Goal: Task Accomplishment & Management: Manage account settings

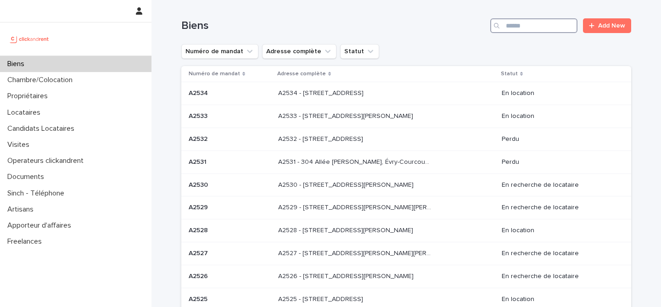
click at [536, 30] on input "Search" at bounding box center [533, 25] width 87 height 15
paste input "*****"
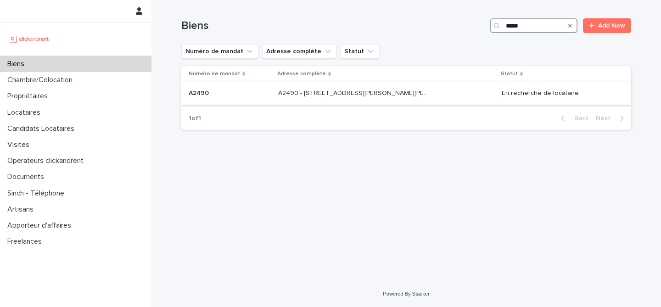
type input "*****"
click at [261, 91] on p at bounding box center [230, 93] width 82 height 8
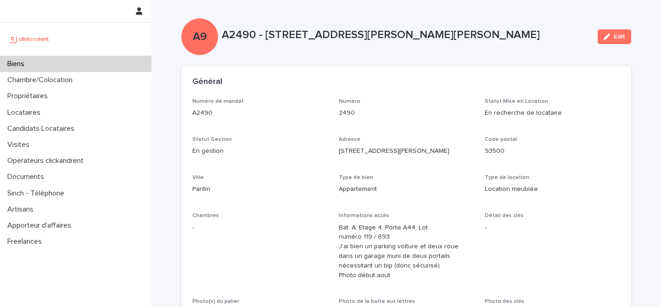
click at [245, 44] on div "A2490 - [STREET_ADDRESS][PERSON_NAME][PERSON_NAME]" at bounding box center [406, 36] width 368 height 17
click at [240, 37] on p "A2490 - [STREET_ADDRESS][PERSON_NAME][PERSON_NAME]" at bounding box center [406, 34] width 368 height 13
copy p "A2490"
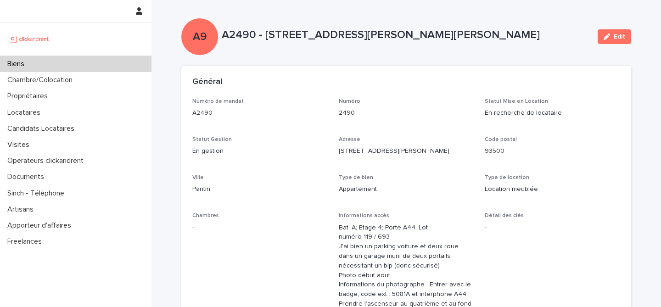
click at [287, 23] on div "A9 A2490 - [STREET_ADDRESS][PERSON_NAME][PERSON_NAME] Edit" at bounding box center [406, 36] width 450 height 37
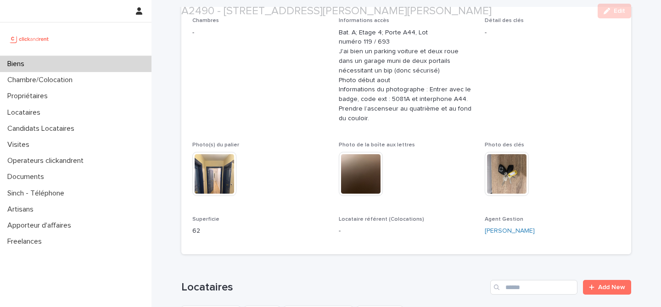
scroll to position [217, 0]
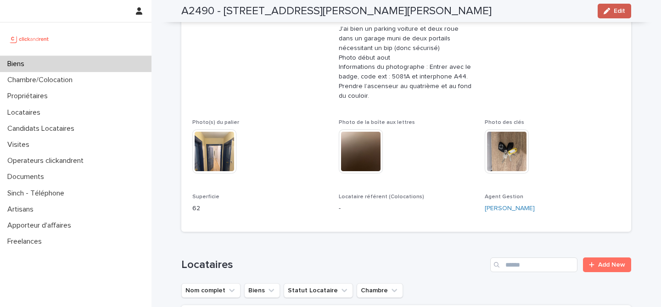
click at [614, 11] on span "Edit" at bounding box center [618, 11] width 11 height 6
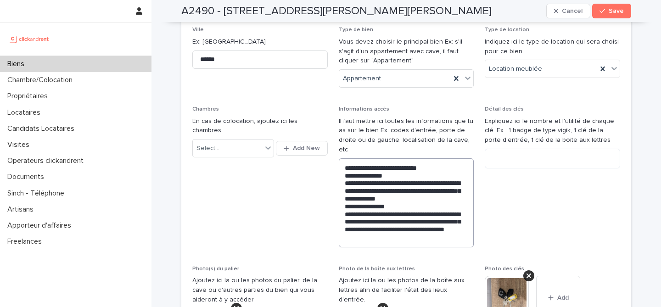
scroll to position [239, 0]
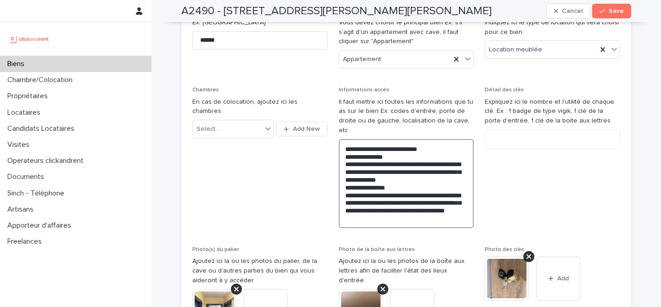
click at [405, 200] on textarea "**********" at bounding box center [406, 183] width 135 height 89
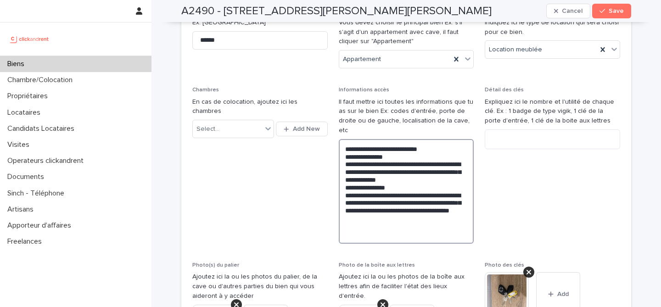
paste textarea "**********"
type textarea "**********"
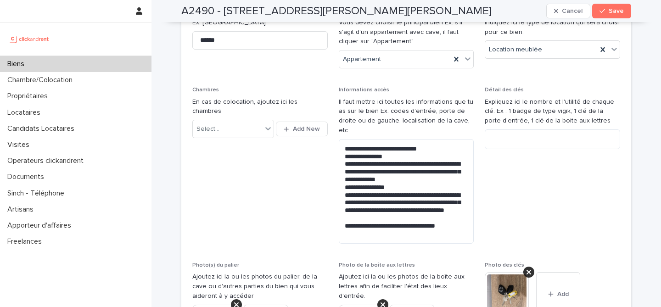
click at [605, 187] on span "Détail des clés Expliquez ici le nombre et l'utilité de chaque clé. Ex : 1 badg…" at bounding box center [551, 169] width 135 height 164
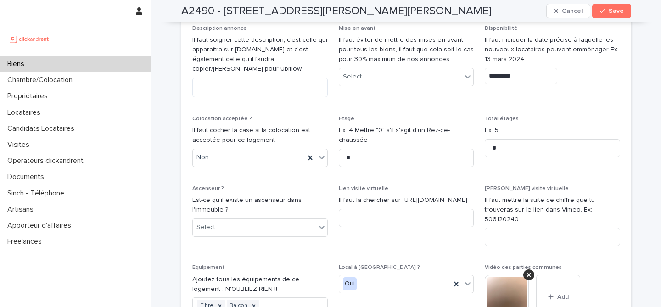
scroll to position [2857, 0]
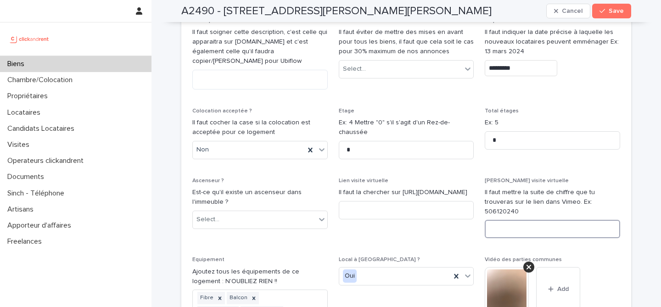
click at [514, 220] on input at bounding box center [551, 229] width 135 height 18
paste input "**********"
drag, startPoint x: 572, startPoint y: 172, endPoint x: 613, endPoint y: 170, distance: 41.4
click at [613, 220] on input "**********" at bounding box center [551, 229] width 135 height 18
drag, startPoint x: 544, startPoint y: 174, endPoint x: 495, endPoint y: 167, distance: 49.2
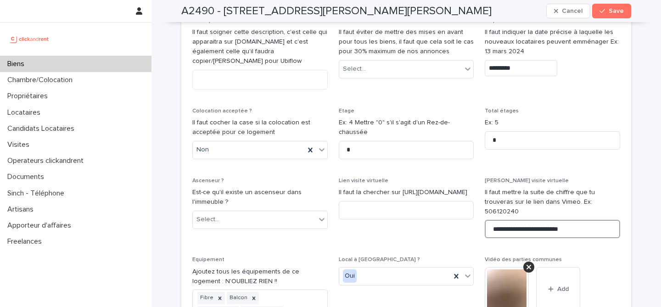
click at [495, 220] on input "**********" at bounding box center [551, 229] width 135 height 18
type input "**********"
click at [379, 201] on input at bounding box center [406, 210] width 135 height 18
paste input "**********"
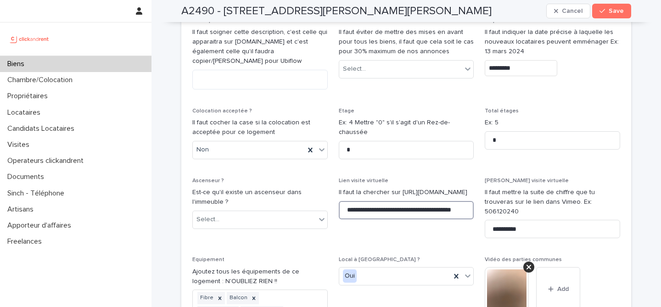
scroll to position [0, 20]
type input "**********"
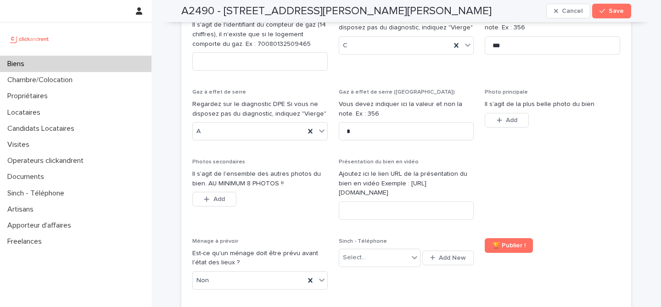
scroll to position [3563, 0]
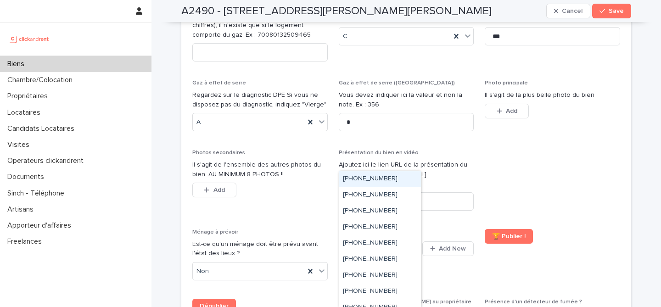
click at [389, 241] on div "Select..." at bounding box center [373, 248] width 69 height 15
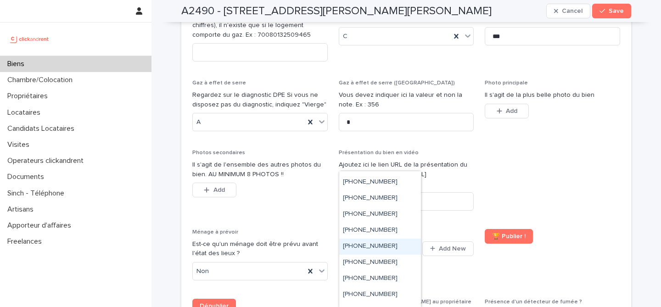
scroll to position [146, 0]
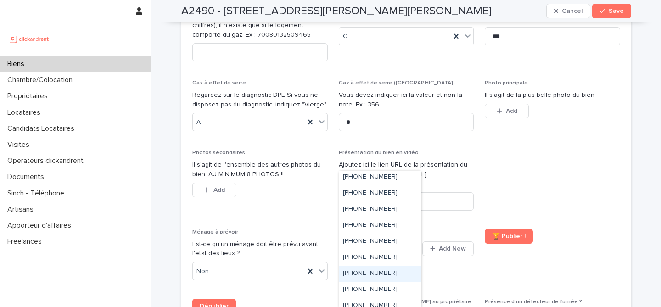
click at [399, 271] on div "[PHONE_NUMBER]" at bounding box center [380, 274] width 82 height 16
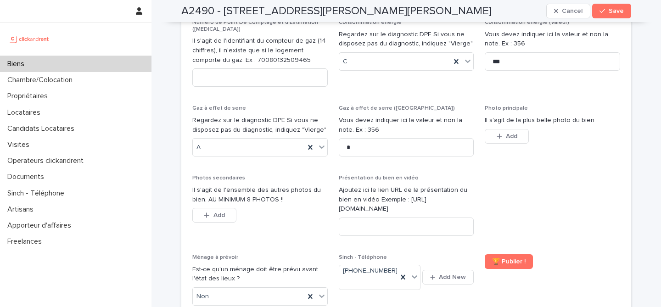
scroll to position [3584, 0]
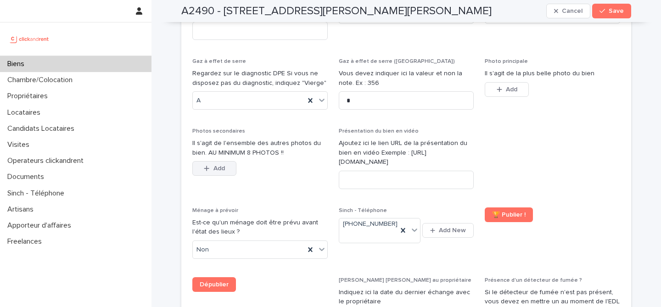
click at [226, 161] on button "Add" at bounding box center [214, 168] width 44 height 15
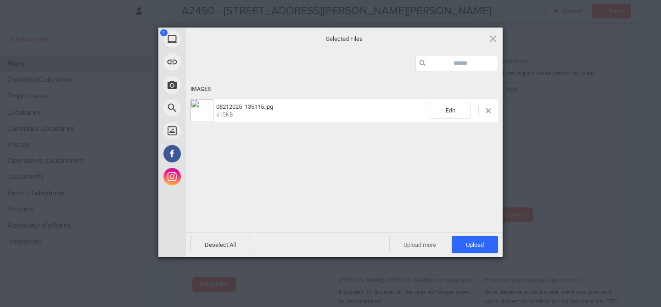
click at [423, 249] on span "Upload more" at bounding box center [419, 244] width 61 height 17
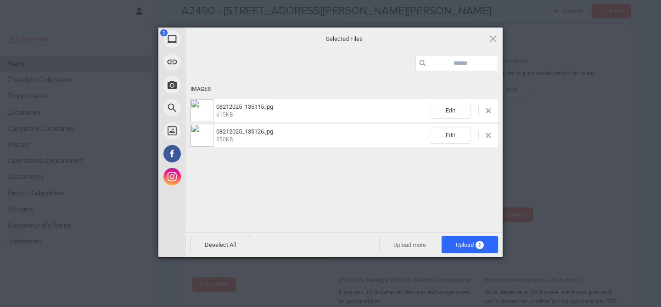
click at [416, 248] on span "Upload more" at bounding box center [409, 244] width 61 height 17
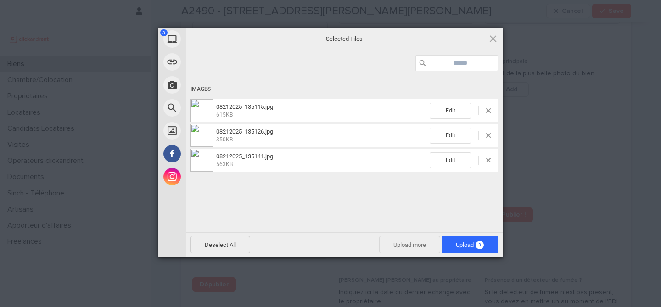
click at [409, 243] on span "Upload more" at bounding box center [409, 244] width 61 height 17
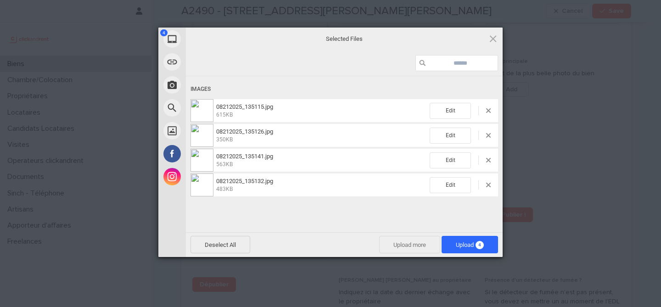
click at [408, 240] on span "Upload more" at bounding box center [409, 244] width 61 height 17
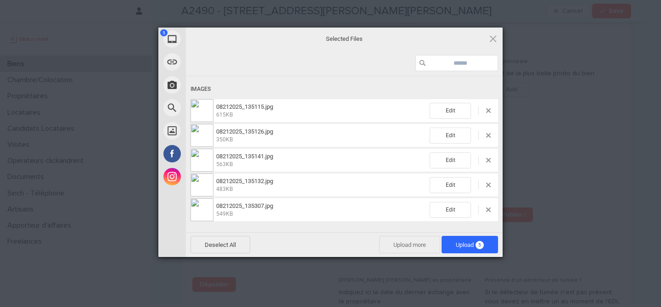
click at [426, 246] on span "Upload more" at bounding box center [409, 244] width 61 height 17
click at [411, 248] on span "Upload more" at bounding box center [409, 244] width 61 height 17
click at [412, 243] on span "Upload more" at bounding box center [409, 244] width 61 height 17
click at [399, 242] on span "Upload more" at bounding box center [409, 244] width 61 height 17
click at [417, 248] on span "Upload more" at bounding box center [409, 244] width 61 height 17
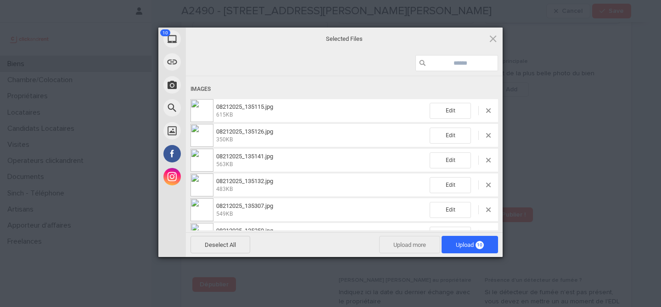
click at [389, 243] on span "Upload more" at bounding box center [409, 244] width 61 height 17
click at [416, 245] on span "Upload more" at bounding box center [409, 244] width 61 height 17
click at [490, 239] on span "Upload 12" at bounding box center [469, 244] width 56 height 17
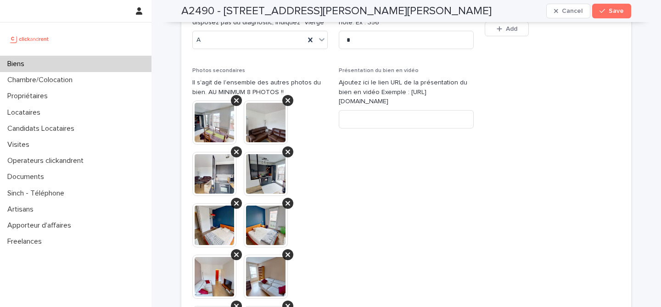
scroll to position [3642, 0]
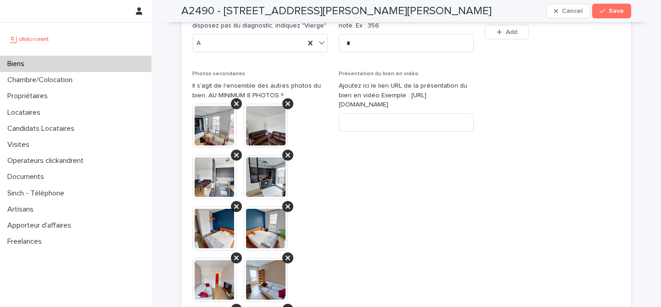
click at [226, 258] on img at bounding box center [214, 280] width 44 height 44
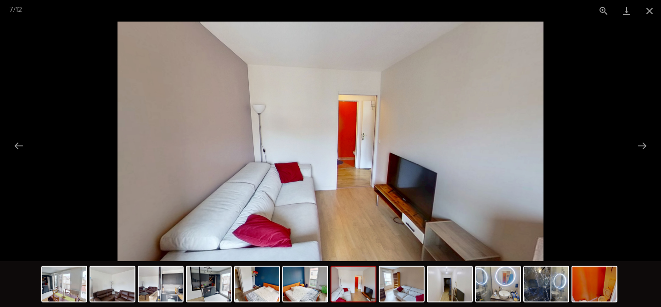
scroll to position [0, 0]
click at [361, 164] on img at bounding box center [330, 141] width 426 height 239
click at [368, 155] on img at bounding box center [330, 141] width 426 height 239
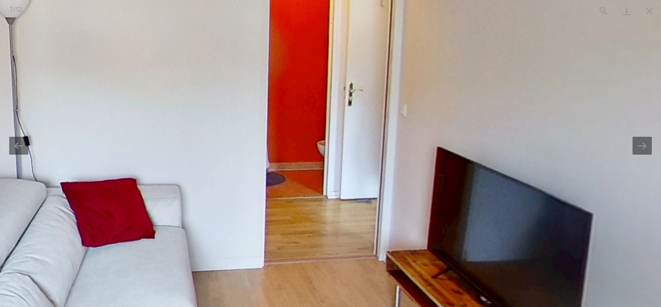
click at [368, 155] on img at bounding box center [244, 109] width 1392 height 783
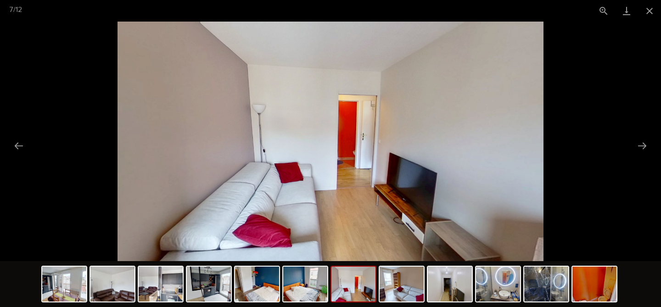
click at [368, 155] on img at bounding box center [330, 141] width 426 height 239
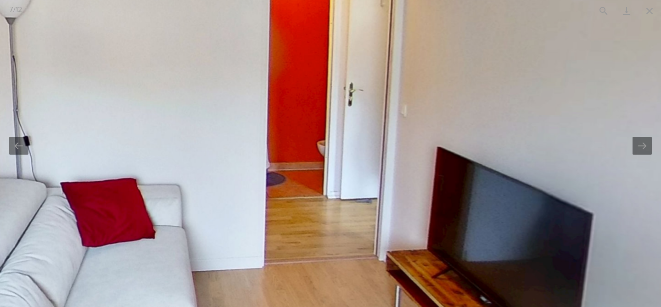
click at [368, 155] on img at bounding box center [243, 110] width 1391 height 783
click at [368, 155] on img at bounding box center [244, 109] width 1392 height 783
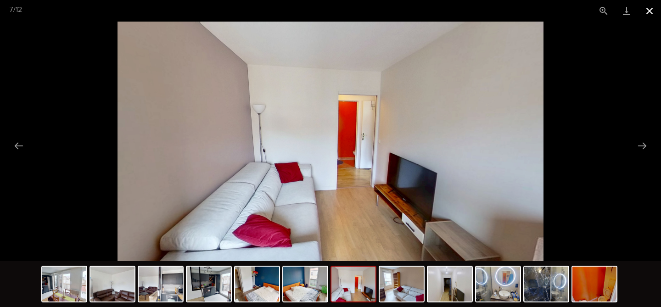
click at [653, 13] on button "Close gallery" at bounding box center [649, 11] width 23 height 22
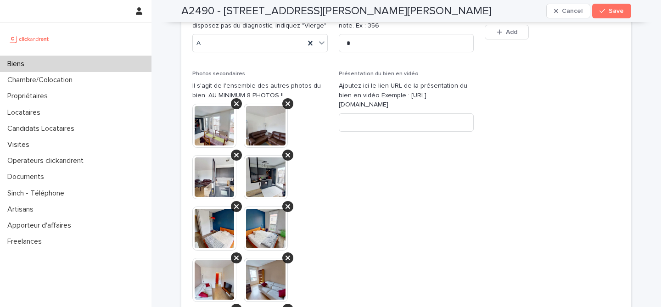
scroll to position [3422, 0]
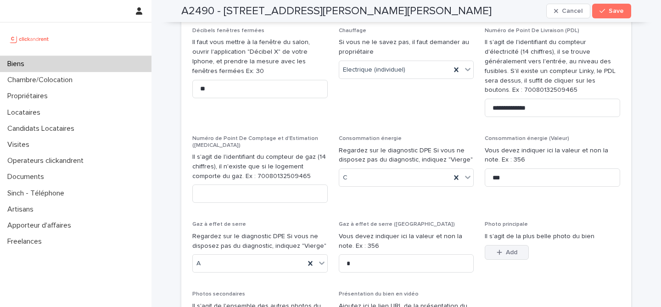
click at [503, 245] on button "Add" at bounding box center [506, 252] width 44 height 15
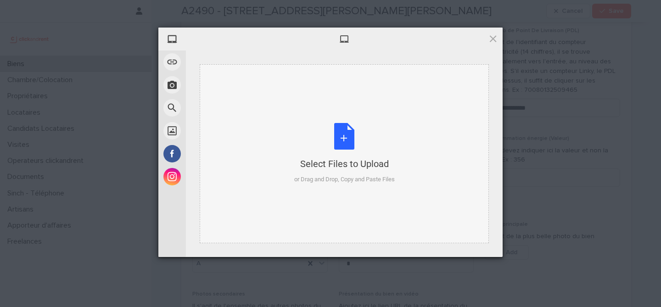
click at [356, 133] on div "Select Files to Upload or Drag and Drop, Copy and Paste Files" at bounding box center [344, 153] width 100 height 61
click at [495, 40] on span at bounding box center [493, 38] width 10 height 10
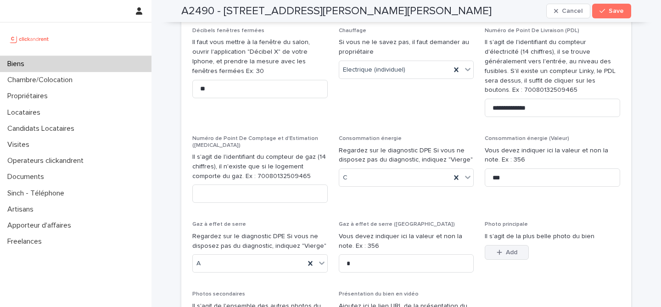
click at [500, 249] on icon "button" at bounding box center [499, 252] width 6 height 6
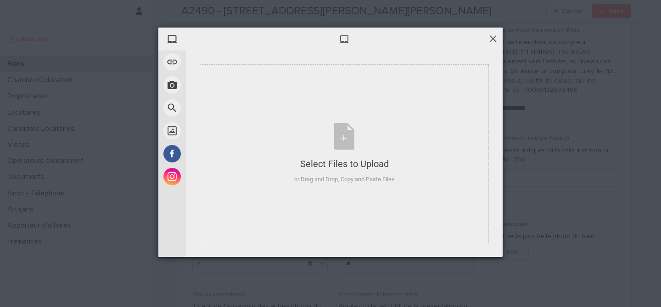
click at [495, 41] on span at bounding box center [493, 38] width 10 height 10
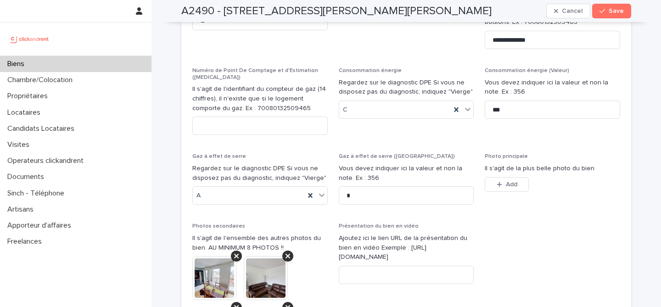
scroll to position [3452, 0]
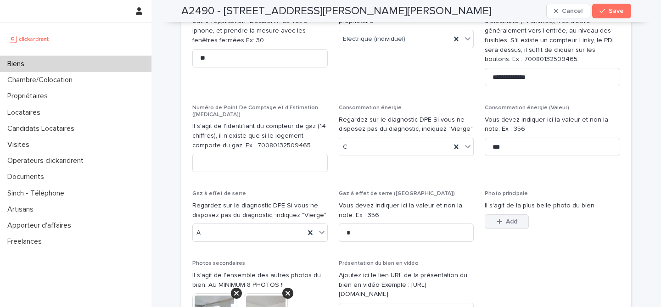
click at [504, 214] on button "Add" at bounding box center [506, 221] width 44 height 15
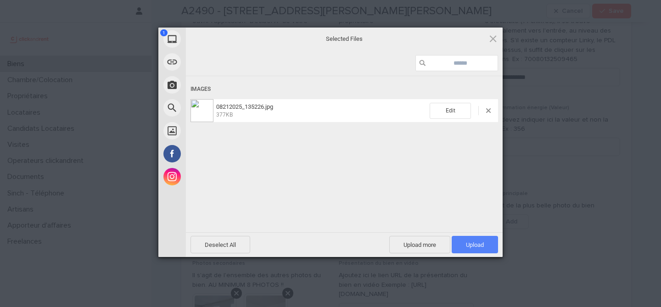
click at [483, 248] on span "Upload 1" at bounding box center [474, 244] width 46 height 17
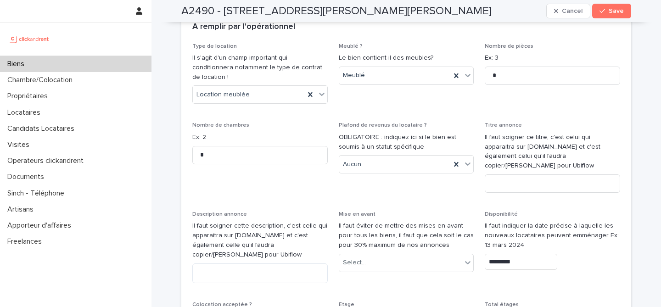
scroll to position [2717, 0]
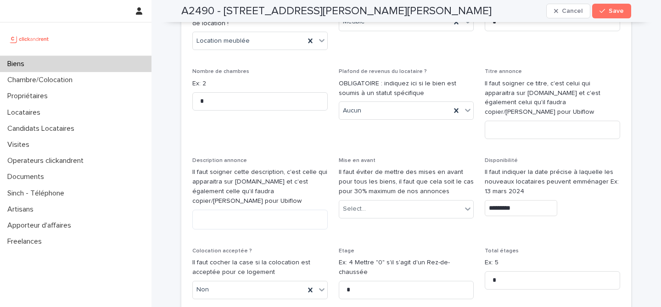
click at [527, 200] on input "*********" at bounding box center [520, 208] width 72 height 16
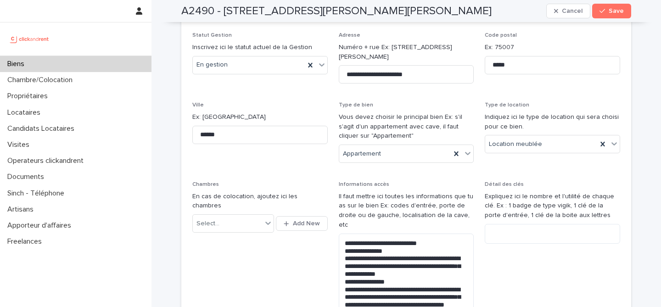
scroll to position [0, 0]
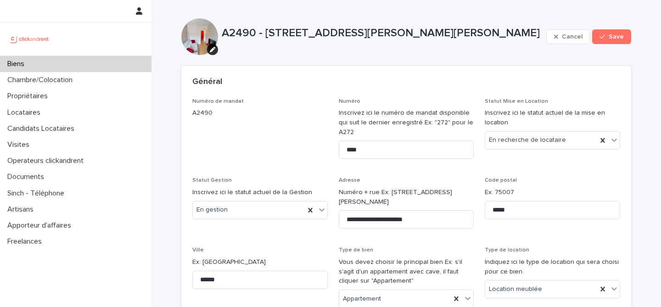
click at [624, 45] on div "Cancel Save" at bounding box center [588, 36] width 85 height 37
click at [624, 42] on button "Save" at bounding box center [611, 36] width 39 height 15
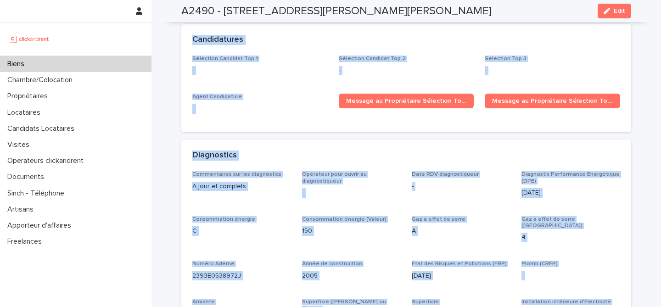
scroll to position [2729, 0]
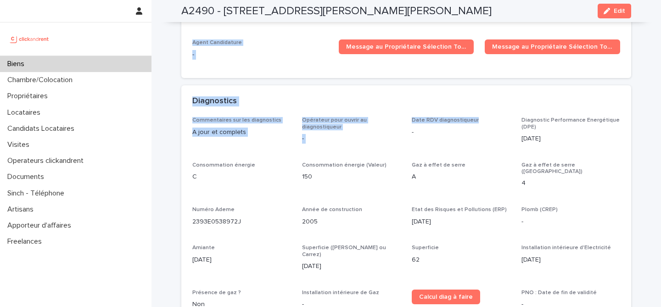
drag, startPoint x: 222, startPoint y: 34, endPoint x: 483, endPoint y: 102, distance: 269.7
copy div "L3977 - 71 ips Dolors Ametconsec, Adipis 26662 Elit Seddo, eiusm tem in utlab e…"
click at [375, 56] on div "Loading... Saving… Candidatures Sélection Candidat Top 1 - Sélection Candidat T…" at bounding box center [406, 28] width 450 height 116
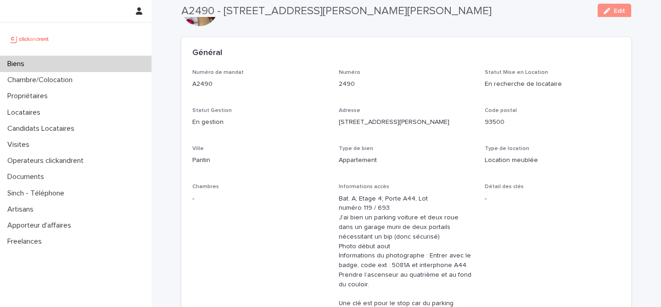
scroll to position [0, 0]
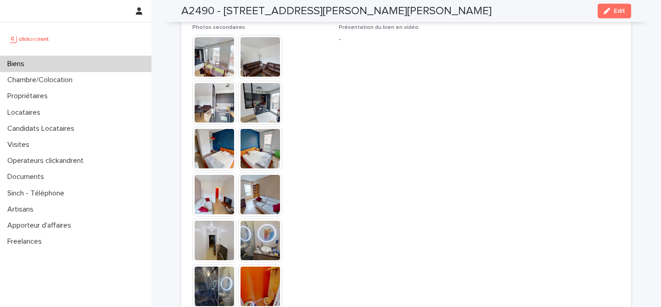
click at [465, 127] on span "Présentation du bien en vidéo -" at bounding box center [406, 170] width 135 height 293
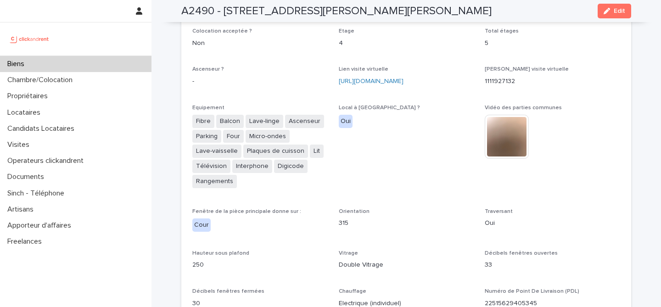
scroll to position [1780, 0]
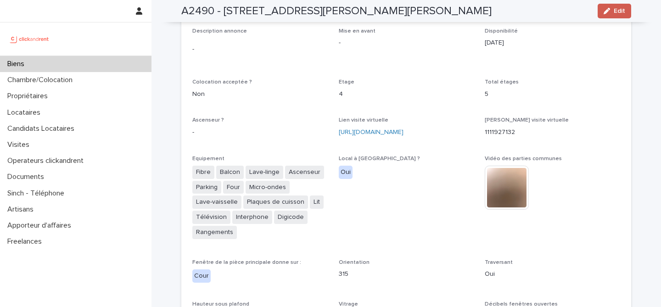
click at [605, 14] on button "Edit" at bounding box center [613, 11] width 33 height 15
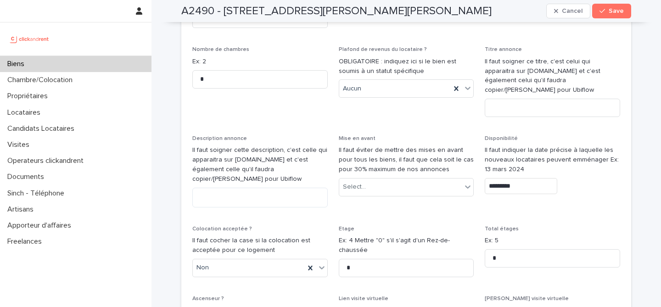
scroll to position [2740, 0]
click at [517, 98] on input at bounding box center [551, 107] width 135 height 18
paste input "**********"
type input "**********"
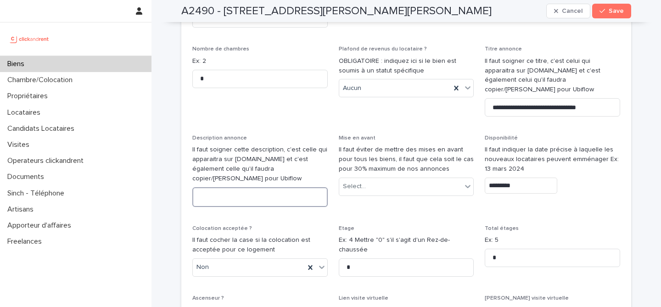
click at [229, 187] on textarea at bounding box center [259, 197] width 135 height 20
paste textarea "**********"
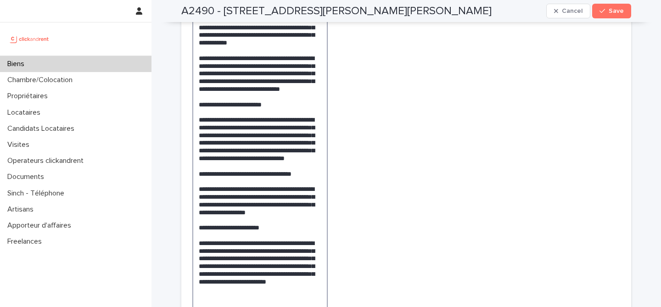
click at [208, 171] on textarea at bounding box center [259, 131] width 135 height 459
click at [242, 176] on textarea at bounding box center [259, 131] width 135 height 459
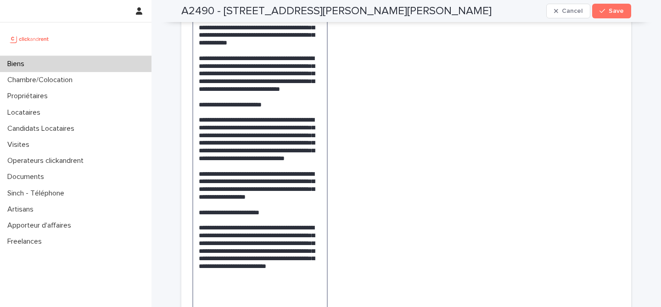
click at [244, 221] on textarea at bounding box center [259, 124] width 135 height 444
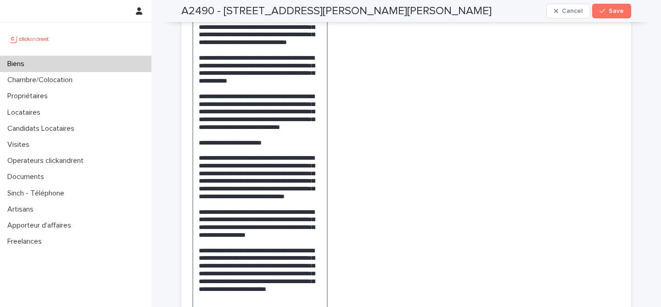
scroll to position [2953, 0]
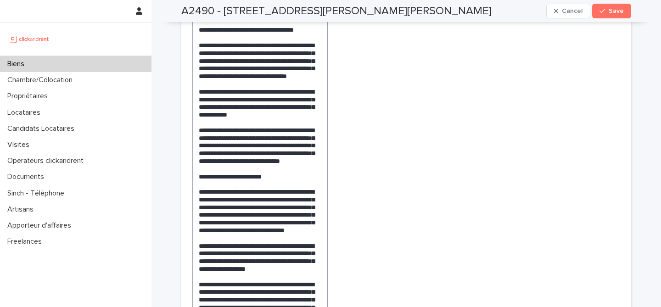
click at [252, 168] on textarea at bounding box center [259, 188] width 135 height 428
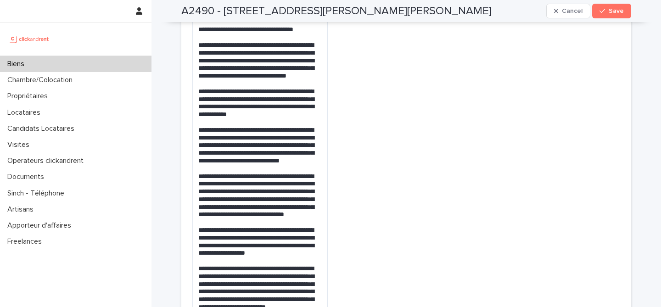
click at [357, 163] on span "Mise en avant Il faut éviter de mettre des mises en avant pour tous les biens, …" at bounding box center [406, 158] width 135 height 472
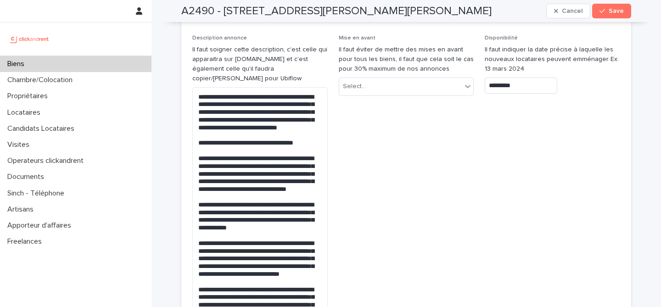
scroll to position [2837, 0]
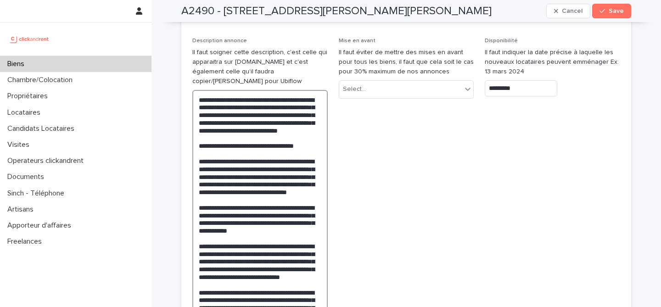
click at [274, 97] on textarea at bounding box center [259, 296] width 135 height 412
click at [265, 105] on textarea at bounding box center [259, 296] width 135 height 412
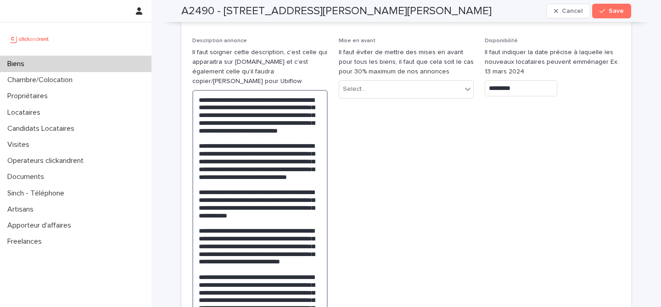
type textarea "**********"
click at [347, 130] on span "Mise en avant Il faut éviter de mettre des mises en avant pour tous les biens, …" at bounding box center [406, 266] width 135 height 457
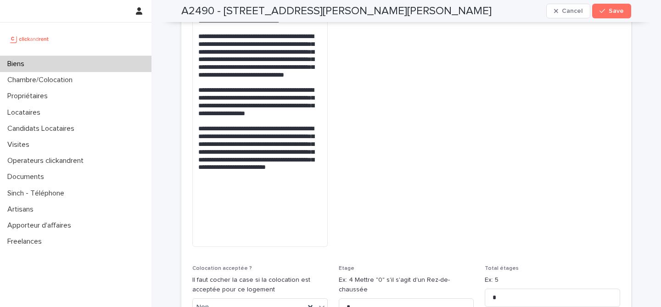
scroll to position [3158, 0]
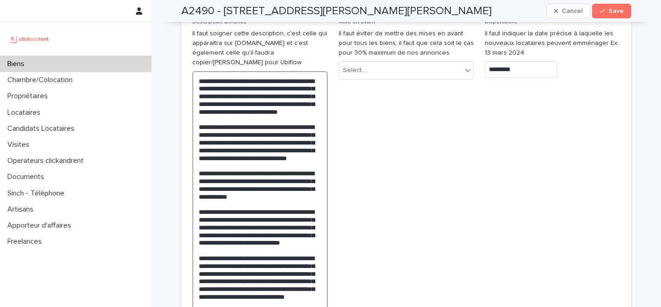
scroll to position [2859, 0]
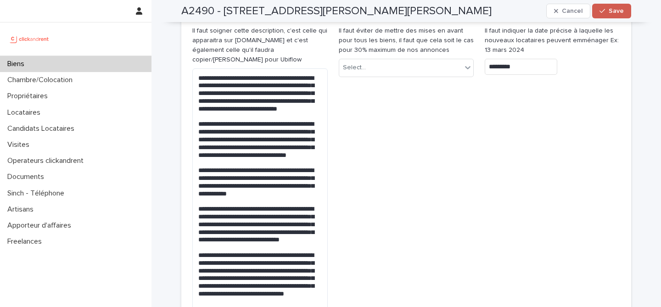
click at [621, 16] on button "Save" at bounding box center [611, 11] width 39 height 15
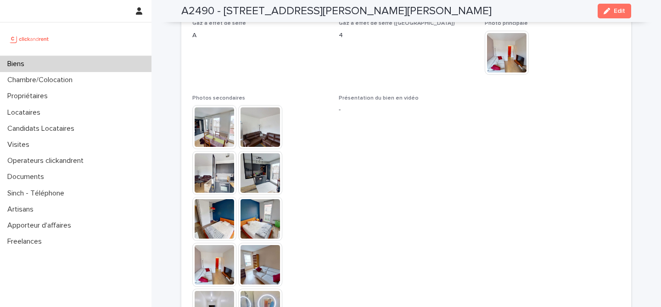
scroll to position [2574, 0]
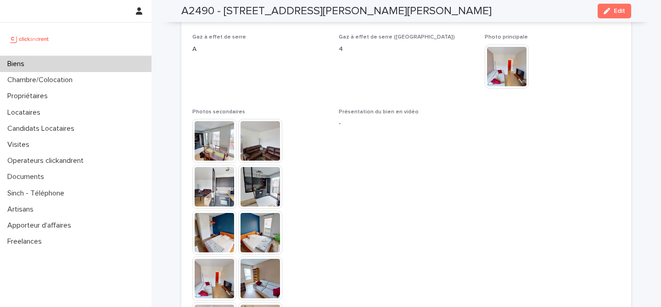
click at [220, 13] on h2 "A2490 - [STREET_ADDRESS][PERSON_NAME][PERSON_NAME]" at bounding box center [336, 11] width 310 height 13
click at [204, 13] on h2 "A2490 - [STREET_ADDRESS][PERSON_NAME][PERSON_NAME]" at bounding box center [336, 11] width 310 height 13
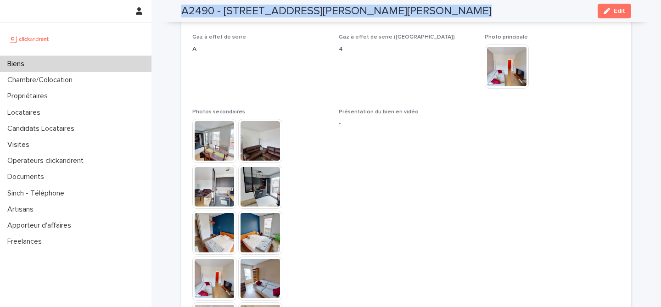
click at [204, 13] on h2 "A2490 - [STREET_ADDRESS][PERSON_NAME][PERSON_NAME]" at bounding box center [336, 11] width 310 height 13
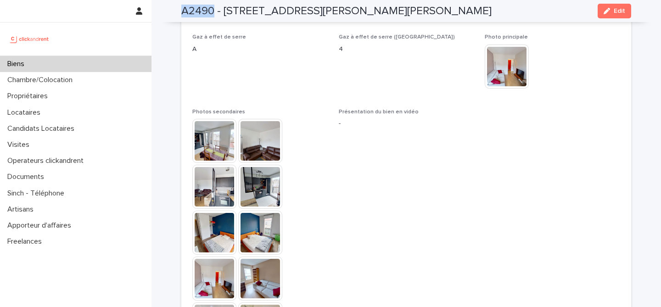
click at [204, 13] on h2 "A2490 - [STREET_ADDRESS][PERSON_NAME][PERSON_NAME]" at bounding box center [336, 11] width 310 height 13
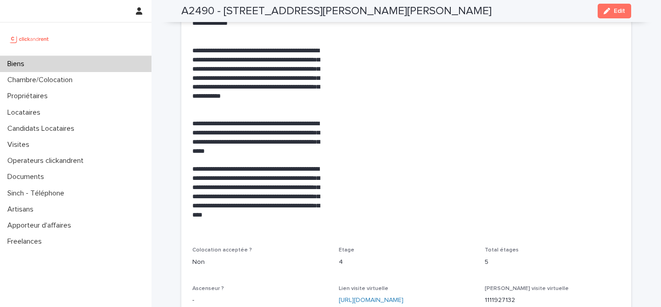
click at [417, 121] on span "Mise en avant -" at bounding box center [406, 17] width 135 height 437
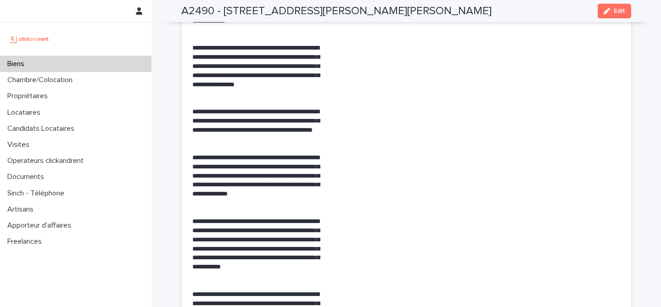
click at [417, 121] on span "Mise en avant -" at bounding box center [406, 188] width 135 height 437
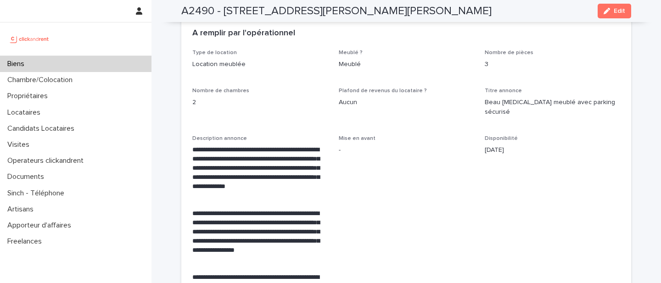
scroll to position [1683, 0]
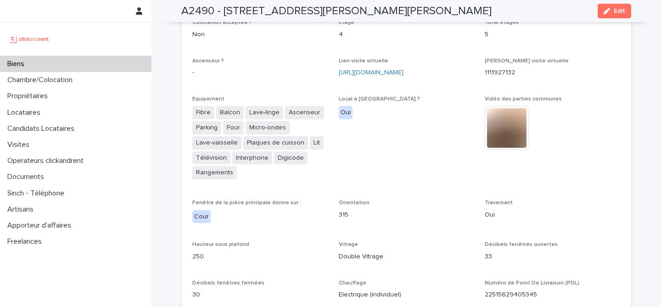
scroll to position [2247, 0]
click at [56, 65] on div "Biens" at bounding box center [75, 64] width 151 height 16
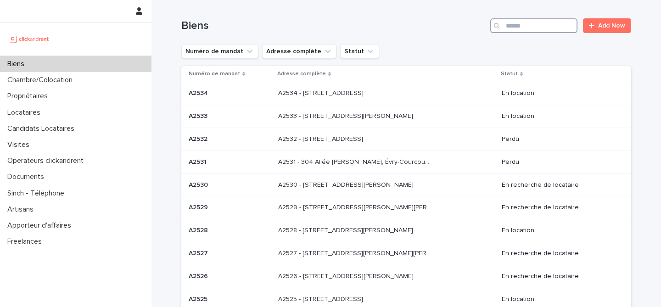
click at [540, 21] on input "Search" at bounding box center [533, 25] width 87 height 15
paste input "*****"
click at [540, 21] on input "*****" at bounding box center [533, 25] width 87 height 15
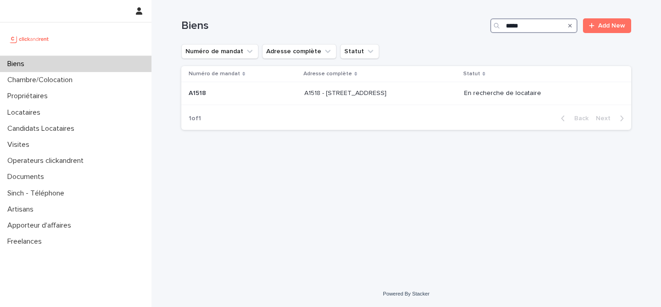
type input "*****"
click at [439, 97] on div "A1518 - [STREET_ADDRESS] A1518 - [STREET_ADDRESS]" at bounding box center [380, 93] width 153 height 15
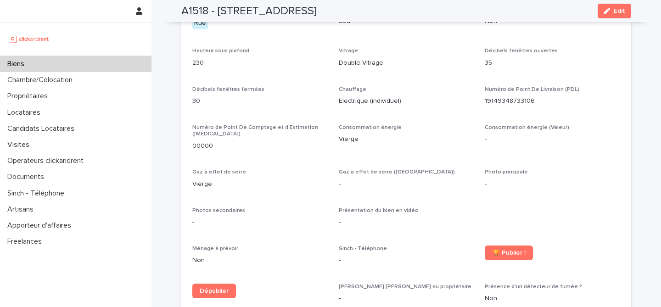
scroll to position [1946, 0]
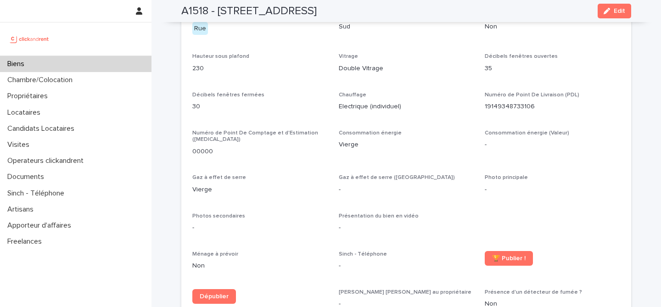
click at [78, 63] on div "Biens" at bounding box center [75, 64] width 151 height 16
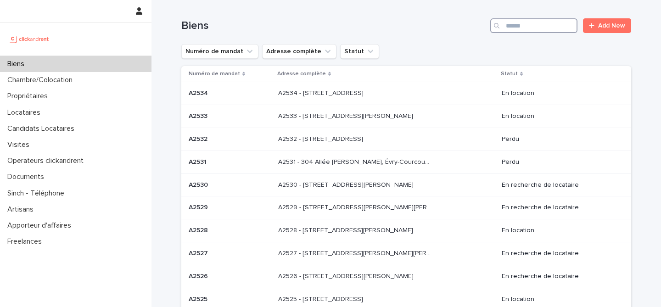
click at [523, 25] on input "Search" at bounding box center [533, 25] width 87 height 15
paste input "*****"
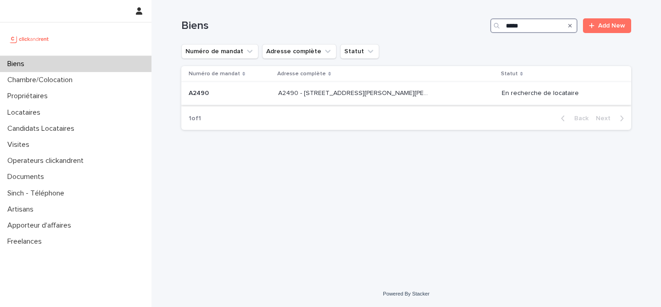
type input "*****"
click at [294, 90] on p "A2490 - [STREET_ADDRESS][PERSON_NAME][PERSON_NAME]" at bounding box center [355, 93] width 155 height 10
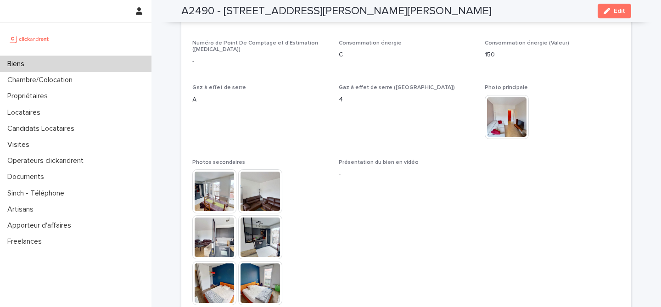
scroll to position [2521, 0]
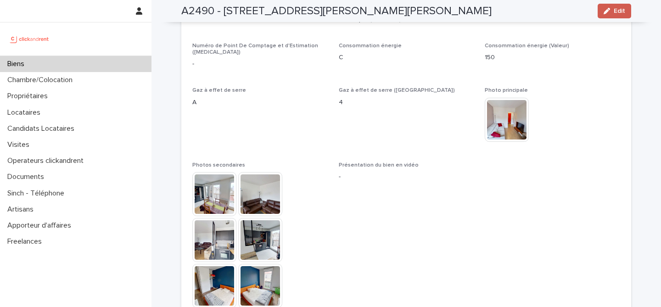
click at [612, 10] on div "button" at bounding box center [608, 11] width 10 height 6
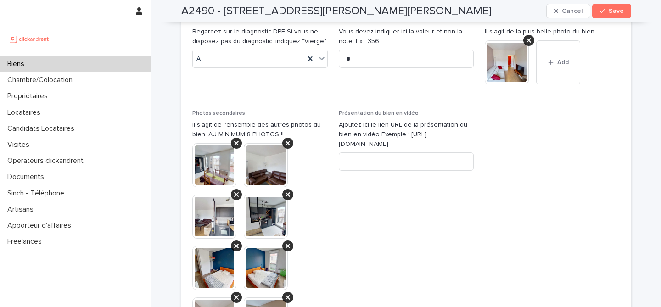
scroll to position [3995, 0]
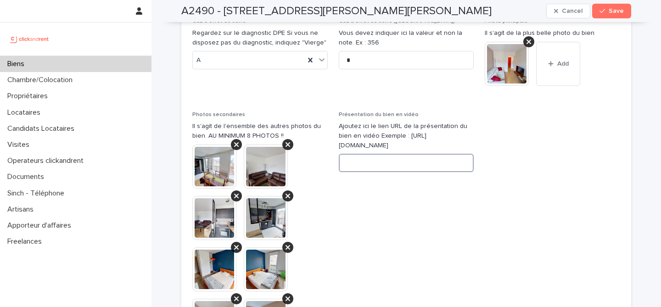
click at [385, 154] on input at bounding box center [406, 163] width 135 height 18
paste input "**********"
type input "**********"
click at [454, 125] on span "**********" at bounding box center [406, 309] width 135 height 396
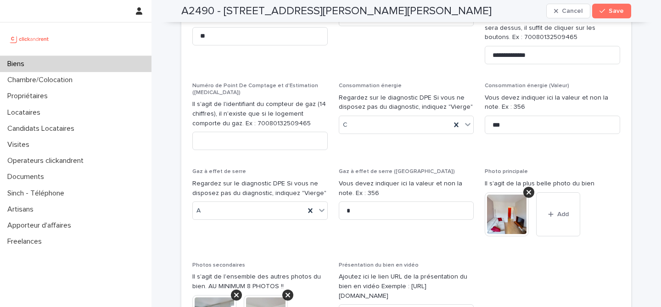
scroll to position [3842, 0]
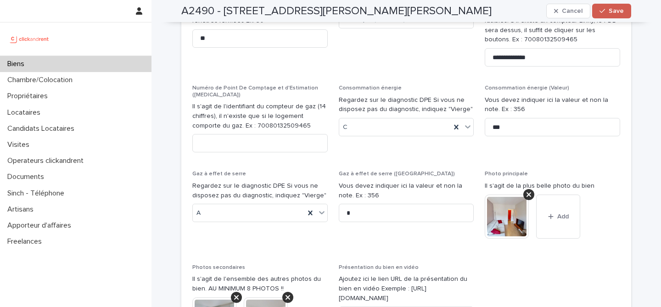
click at [609, 6] on button "Save" at bounding box center [611, 11] width 39 height 15
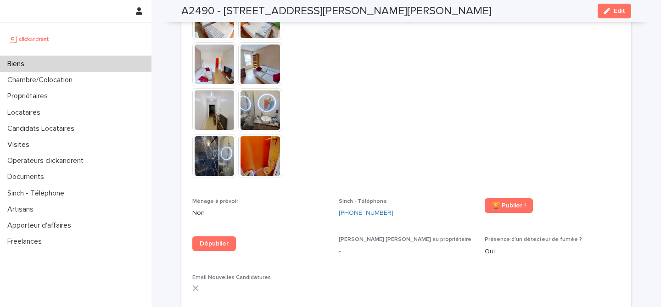
scroll to position [2805, 0]
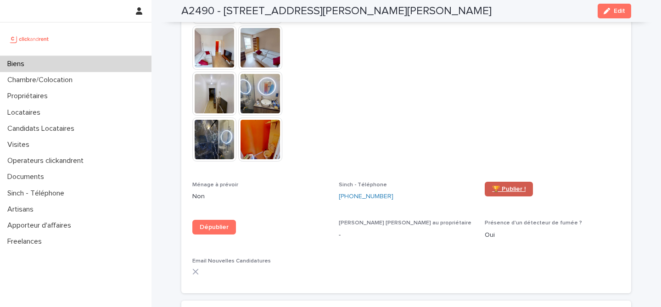
click at [499, 186] on span "🏆 Publier !" at bounding box center [508, 189] width 33 height 6
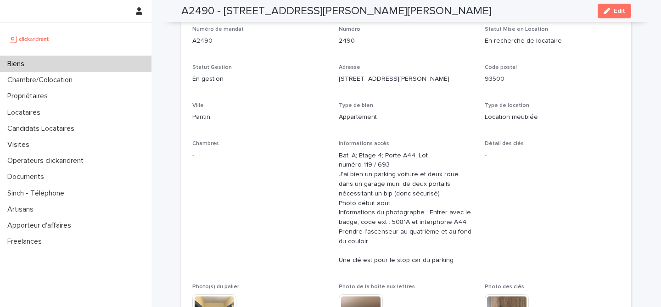
scroll to position [0, 0]
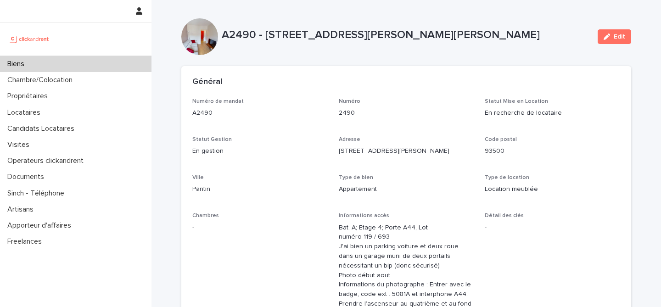
click at [88, 68] on div "Biens" at bounding box center [75, 64] width 151 height 16
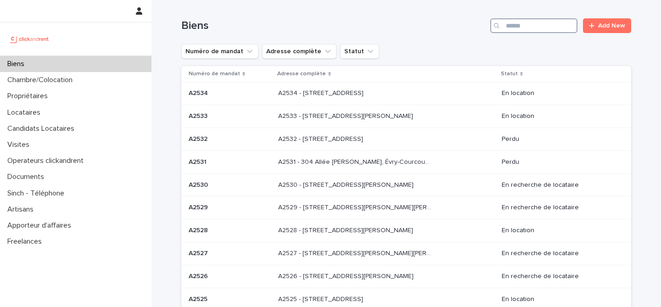
click at [545, 24] on input "Search" at bounding box center [533, 25] width 87 height 15
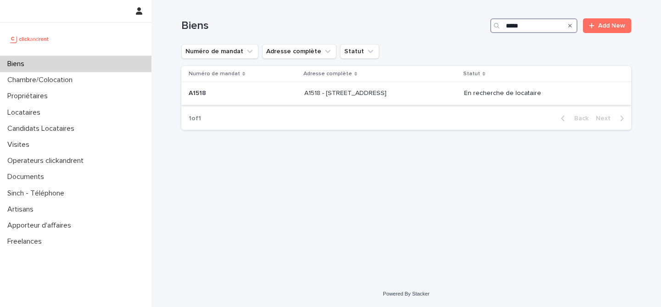
type input "*****"
click at [361, 97] on p "A1518 - [STREET_ADDRESS]" at bounding box center [346, 93] width 84 height 10
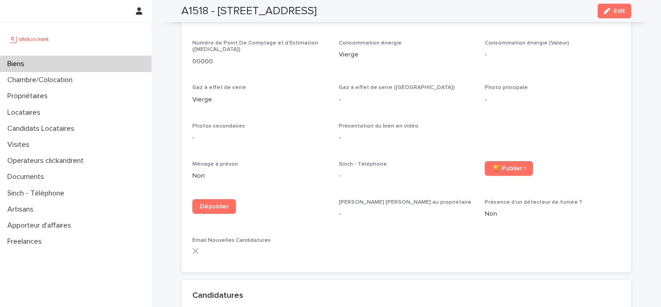
scroll to position [2035, 0]
click at [626, 14] on button "Edit" at bounding box center [613, 11] width 33 height 15
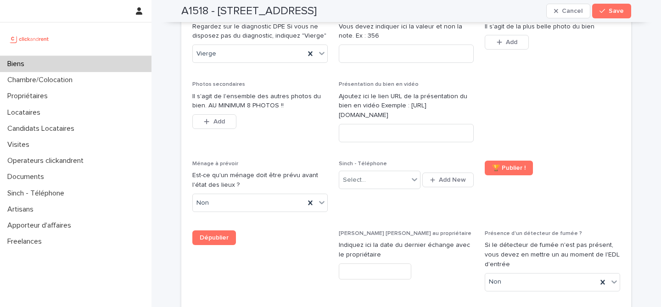
scroll to position [3557, 0]
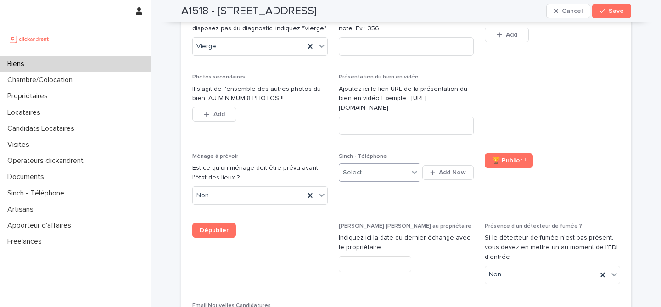
click at [403, 165] on div "Select..." at bounding box center [373, 172] width 69 height 15
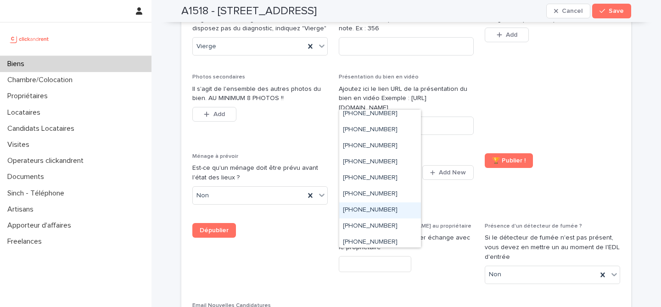
scroll to position [151, 0]
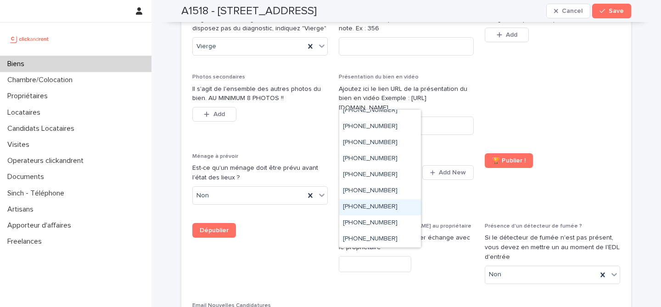
click at [404, 205] on div "[PHONE_NUMBER]" at bounding box center [380, 207] width 82 height 16
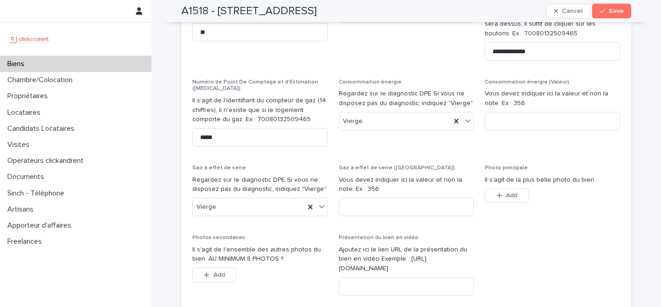
scroll to position [3401, 0]
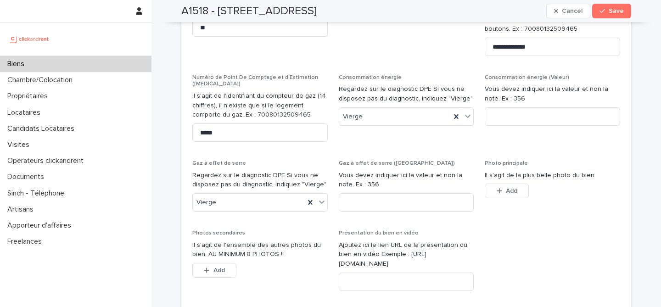
click at [618, 1] on div "A1518 - [STREET_ADDRESS] Save" at bounding box center [406, 11] width 450 height 22
click at [613, 6] on button "Save" at bounding box center [611, 11] width 39 height 15
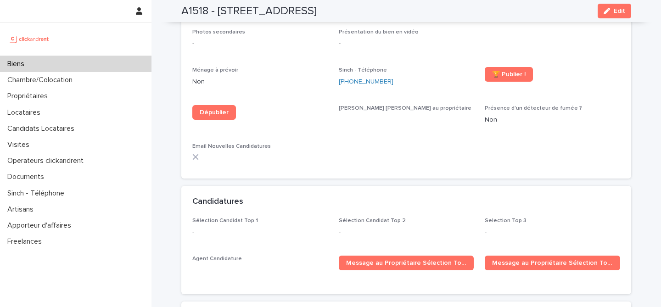
scroll to position [2121, 0]
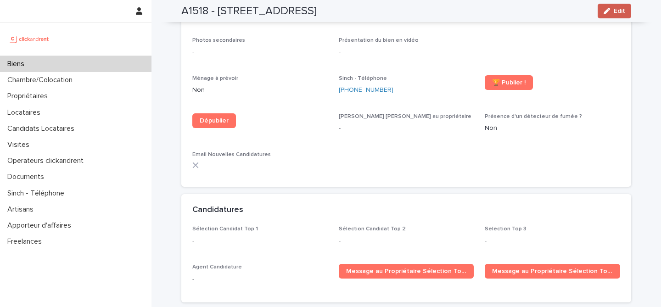
click at [605, 14] on icon "button" at bounding box center [606, 11] width 6 height 6
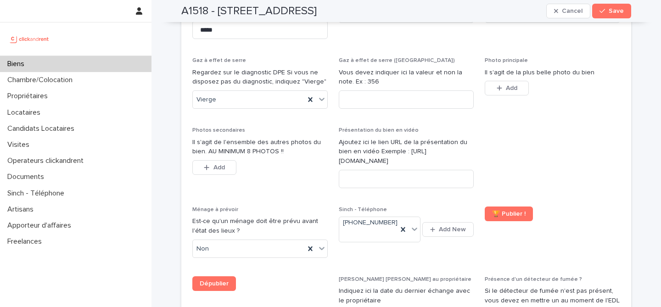
scroll to position [3496, 0]
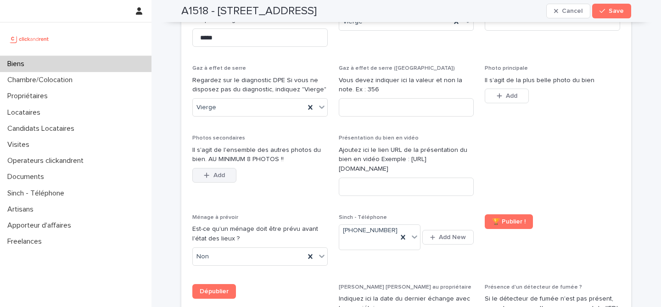
click at [209, 172] on div "button" at bounding box center [208, 175] width 9 height 6
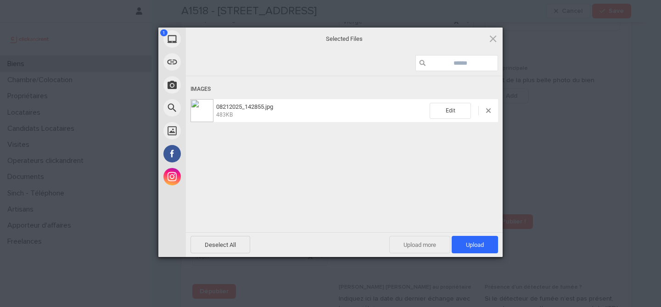
click at [405, 243] on span "Upload more" at bounding box center [419, 244] width 61 height 17
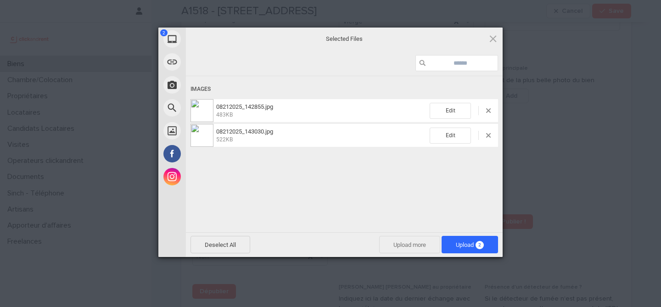
click at [394, 250] on span "Upload more" at bounding box center [409, 244] width 61 height 17
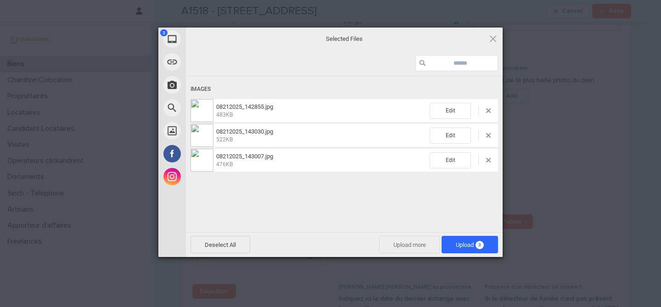
click at [414, 249] on span "Upload more" at bounding box center [409, 244] width 61 height 17
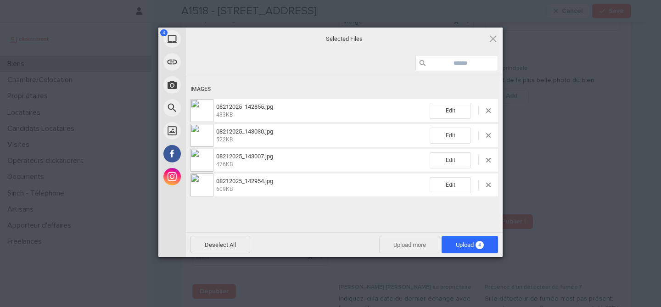
click at [411, 248] on span "Upload more" at bounding box center [409, 244] width 61 height 17
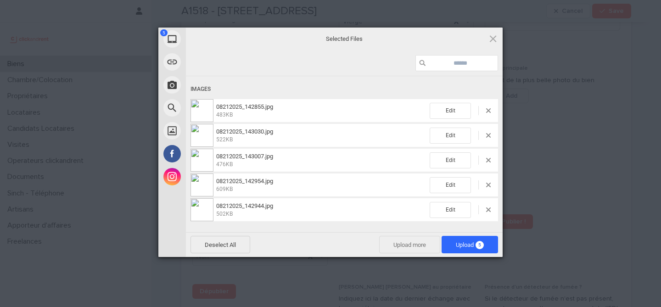
click at [412, 244] on span "Upload more" at bounding box center [409, 244] width 61 height 17
click at [408, 246] on span "Upload more" at bounding box center [409, 244] width 61 height 17
click at [396, 251] on span "Upload more" at bounding box center [409, 244] width 61 height 17
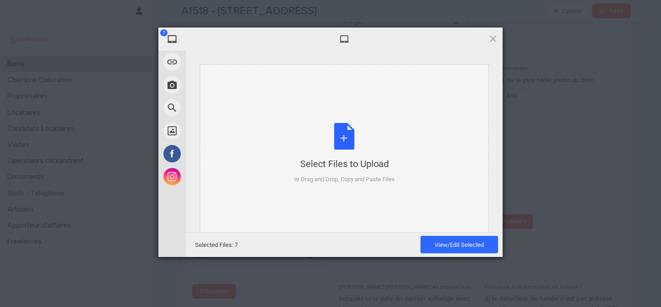
click at [242, 115] on div "Select Files to Upload or Drag and Drop, Copy and Paste Files" at bounding box center [344, 153] width 289 height 179
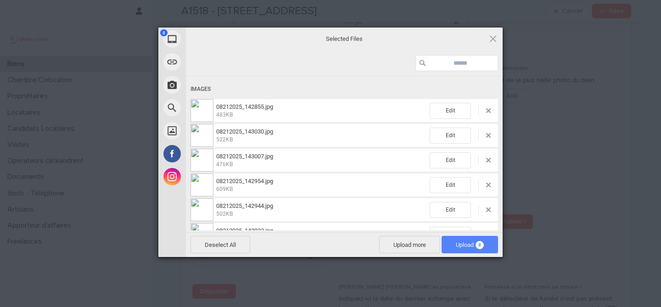
click at [467, 245] on span "Upload 8" at bounding box center [470, 244] width 28 height 7
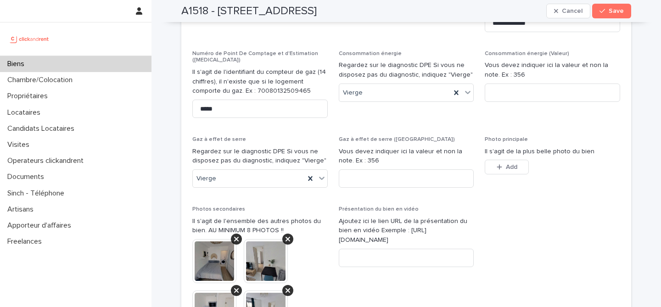
scroll to position [3407, 0]
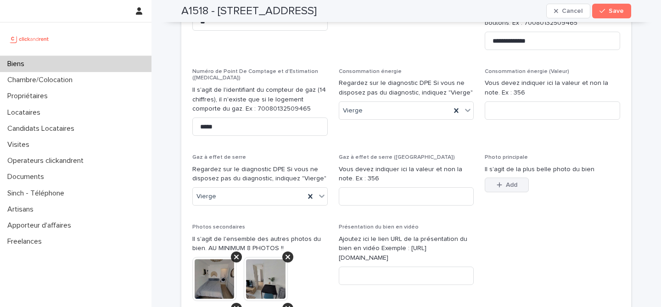
click at [510, 182] on span "Add" at bounding box center [511, 185] width 11 height 6
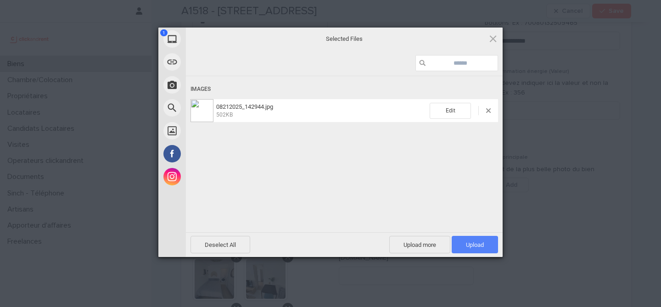
click at [486, 244] on span "Upload 1" at bounding box center [474, 244] width 46 height 17
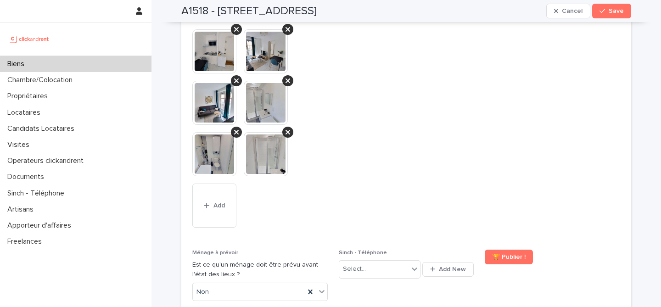
scroll to position [3778, 0]
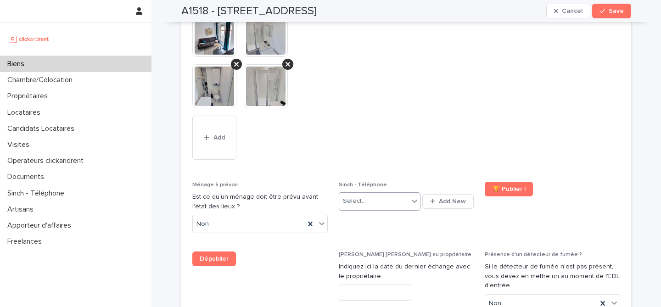
click at [398, 137] on body "**********" at bounding box center [330, 153] width 661 height 307
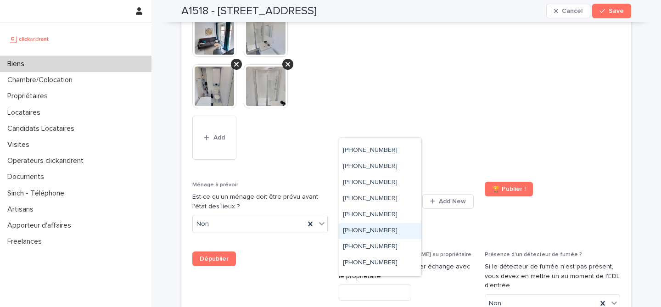
scroll to position [174, 0]
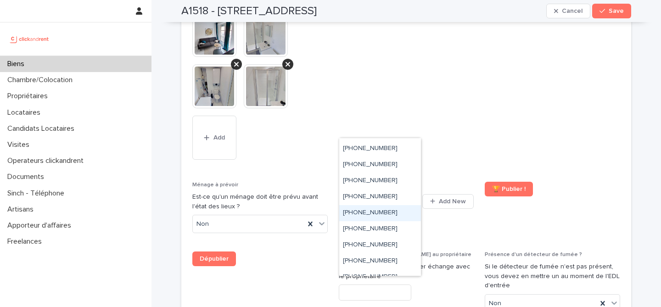
click at [398, 209] on div "[PHONE_NUMBER]" at bounding box center [380, 213] width 82 height 16
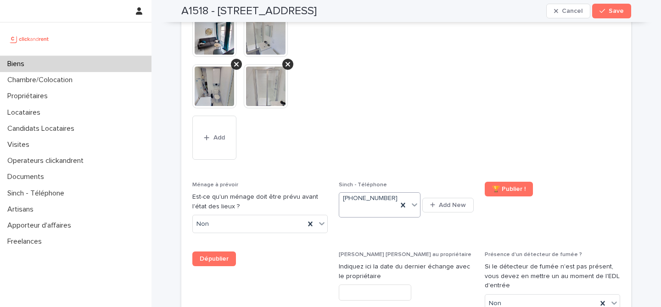
click at [440, 182] on span "Sinch - Téléphone option [PHONE_NUMBER] , selected. 0 results available. Select…" at bounding box center [406, 211] width 135 height 59
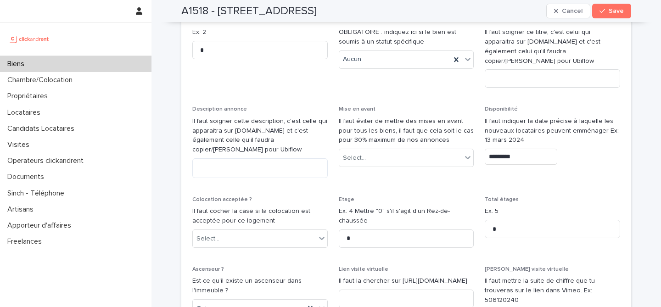
scroll to position [2715, 0]
click at [194, 6] on h2 "A1518 - [STREET_ADDRESS]" at bounding box center [248, 11] width 135 height 13
copy h2 "A1518"
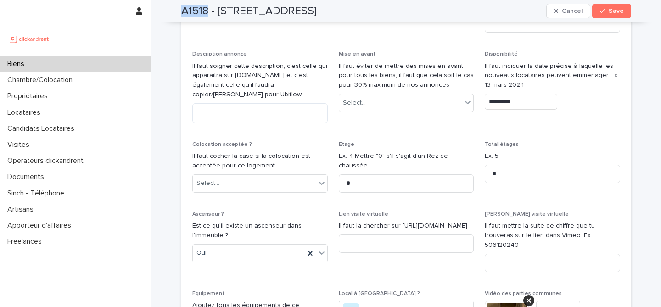
scroll to position [2853, 0]
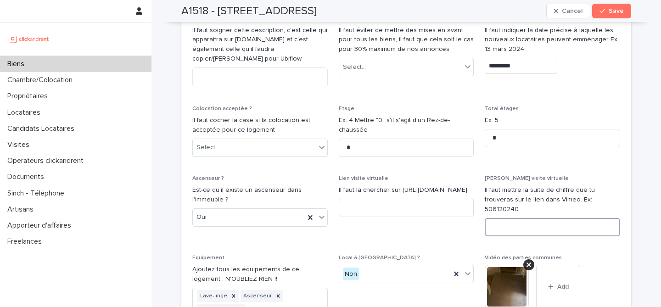
click at [507, 218] on input at bounding box center [551, 227] width 135 height 18
paste input "**********"
drag, startPoint x: 575, startPoint y: 171, endPoint x: 615, endPoint y: 171, distance: 39.9
click at [615, 218] on input "**********" at bounding box center [551, 227] width 135 height 18
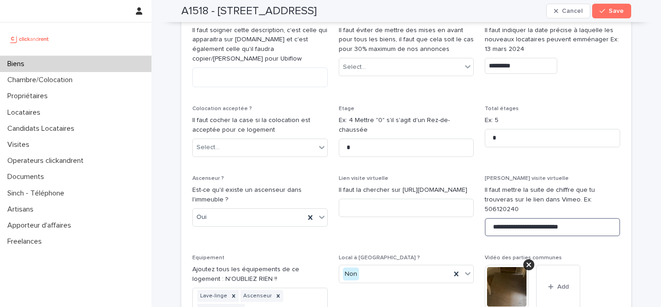
drag, startPoint x: 545, startPoint y: 171, endPoint x: 490, endPoint y: 170, distance: 55.5
click at [490, 218] on input "**********" at bounding box center [551, 227] width 135 height 18
type input "**********"
click at [377, 199] on input at bounding box center [406, 208] width 135 height 18
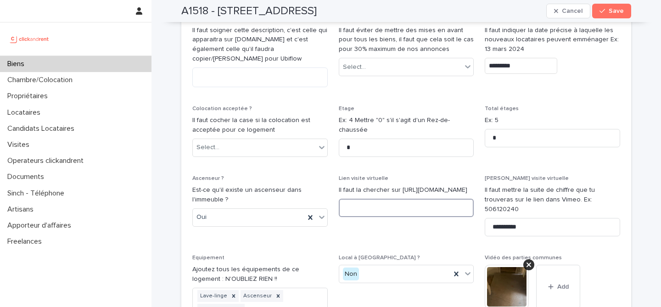
paste input "**********"
type input "**********"
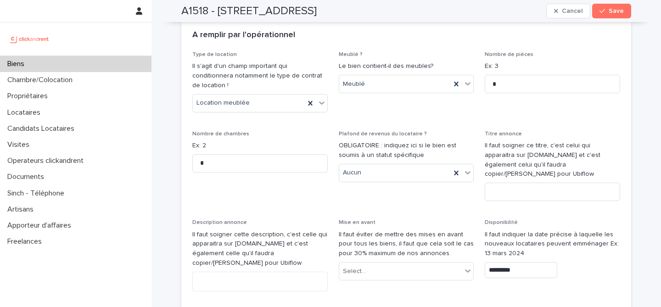
scroll to position [2648, 0]
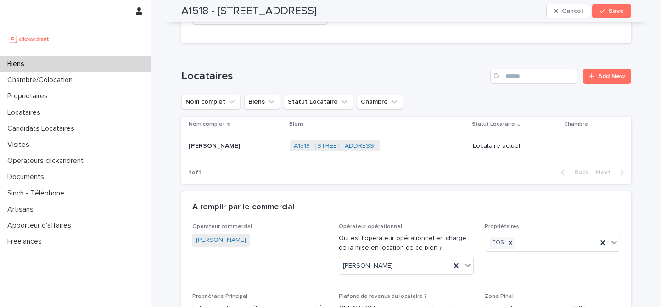
scroll to position [631, 0]
click at [616, 9] on span "Save" at bounding box center [615, 11] width 15 height 6
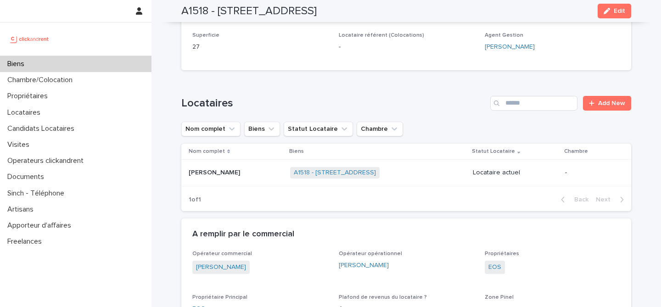
scroll to position [396, 0]
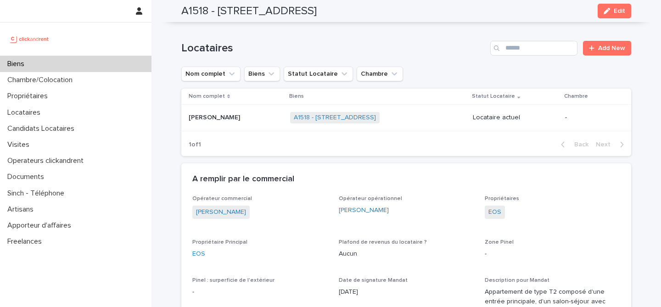
click at [271, 114] on div "[PERSON_NAME] [PERSON_NAME]" at bounding box center [236, 117] width 94 height 15
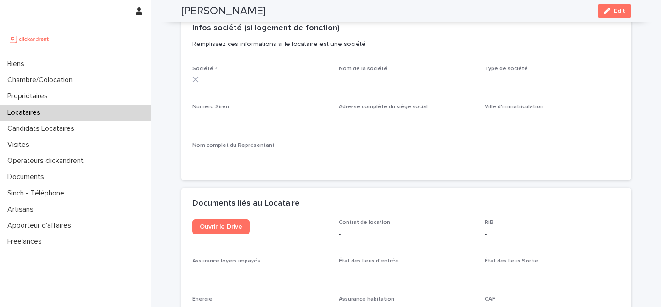
scroll to position [835, 0]
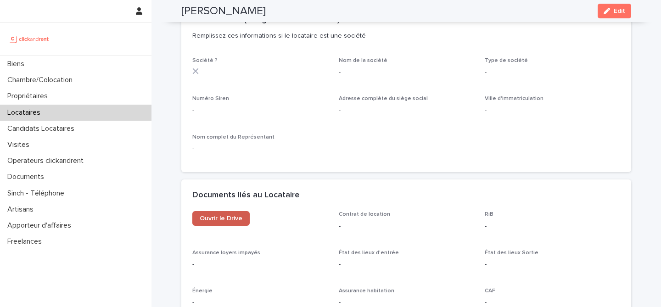
click at [228, 218] on span "Ouvrir le Drive" at bounding box center [221, 218] width 43 height 6
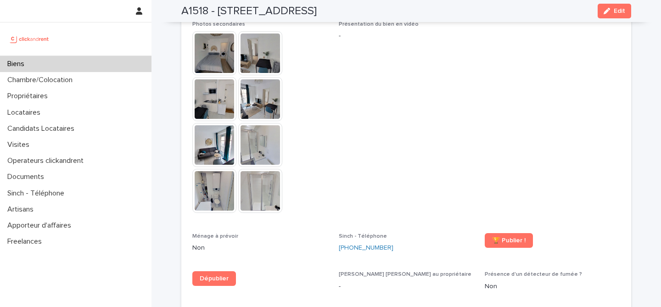
scroll to position [1972, 0]
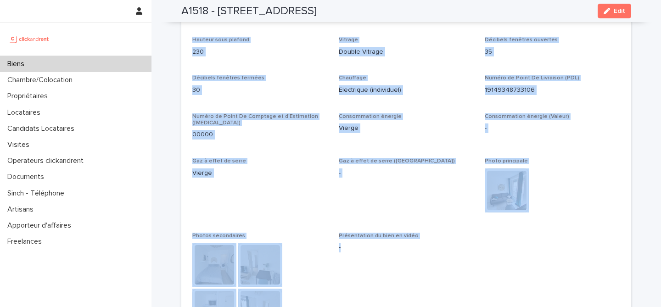
drag, startPoint x: 222, startPoint y: 31, endPoint x: 536, endPoint y: 247, distance: 381.5
copy div "L3577 - 99 ipsum dol Sitametco, Adip 20048 Elit Seddo, eiusm tem in utlab etdol…"
click at [445, 126] on div "Type de location Location meublée Meublé ? Meublé Nombre de pièces 2 Nombre de …" at bounding box center [406, 124] width 428 height 842
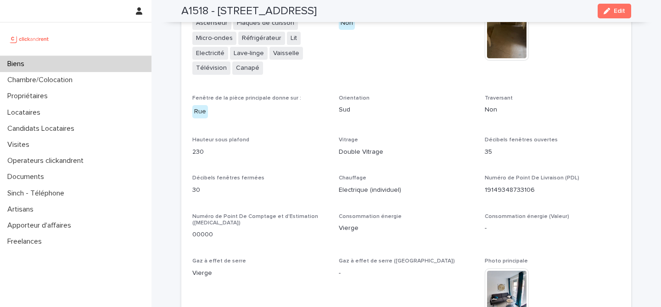
scroll to position [1768, 0]
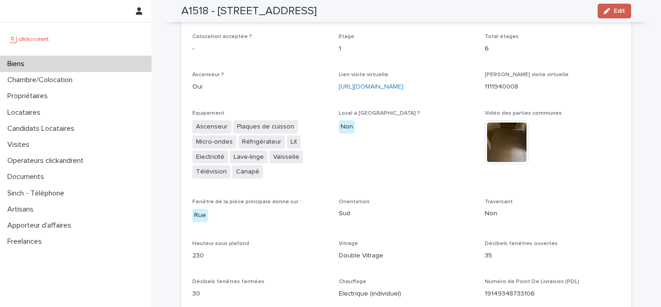
click at [623, 9] on span "Edit" at bounding box center [618, 11] width 11 height 6
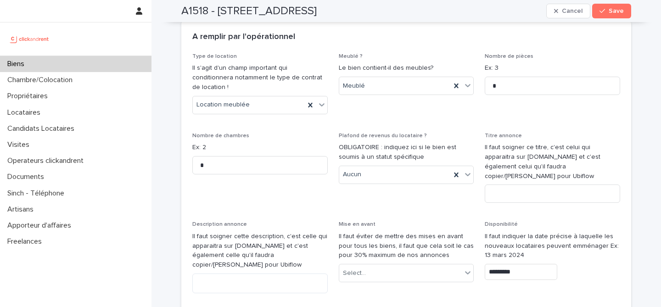
scroll to position [2609, 0]
click at [513, 183] on input at bounding box center [551, 192] width 135 height 18
paste input "**********"
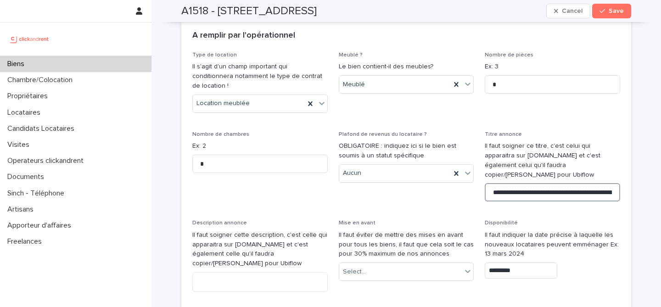
scroll to position [0, 41]
type input "**********"
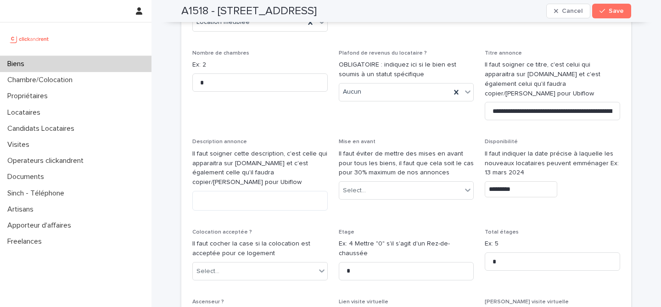
scroll to position [2721, 0]
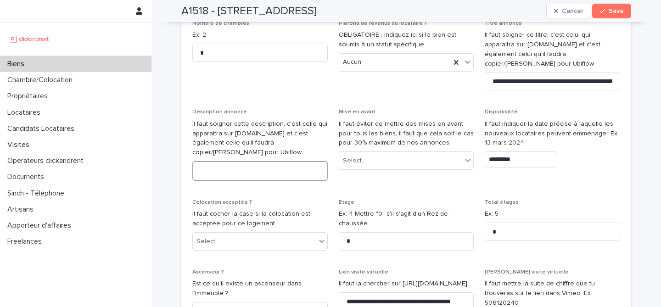
click at [261, 161] on textarea at bounding box center [259, 171] width 135 height 20
paste textarea "**********"
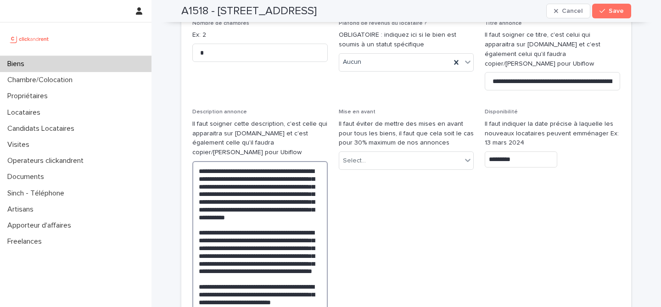
type textarea "**********"
click at [398, 163] on span "Mise en avant Il faut éviter de mettre des mises en avant pour tous les biens, …" at bounding box center [406, 229] width 135 height 241
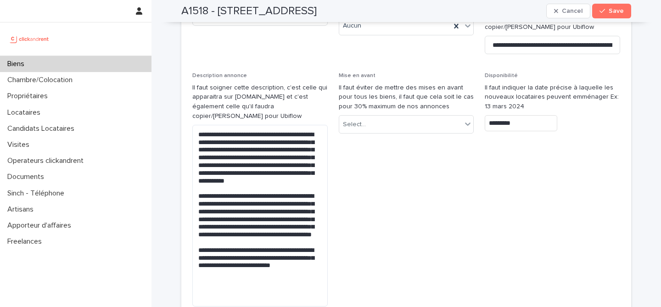
scroll to position [2803, 0]
click at [613, 11] on span "Save" at bounding box center [615, 11] width 15 height 6
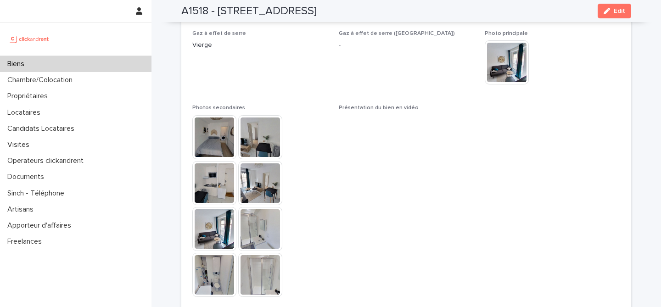
scroll to position [2264, 0]
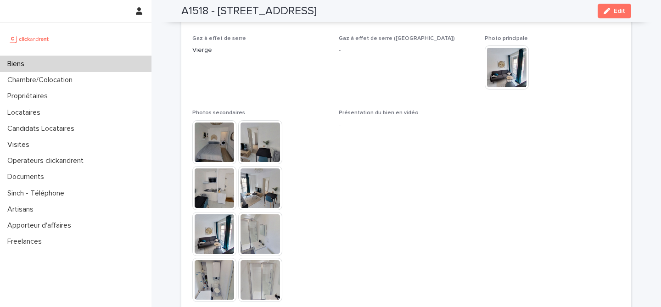
click at [228, 6] on h2 "A1518 - [STREET_ADDRESS]" at bounding box center [248, 11] width 135 height 13
copy div "A1518 - [STREET_ADDRESS] Edit"
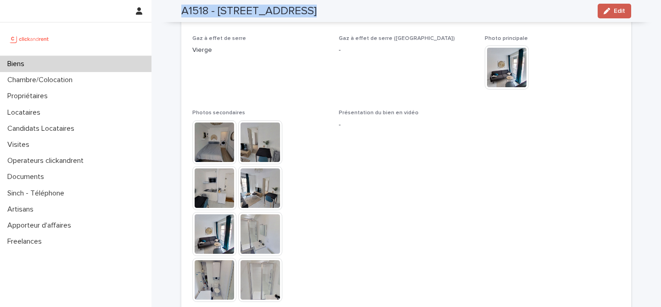
click at [604, 14] on button "Edit" at bounding box center [613, 11] width 33 height 15
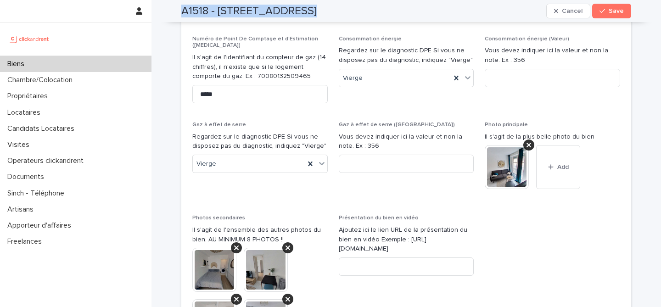
scroll to position [3666, 0]
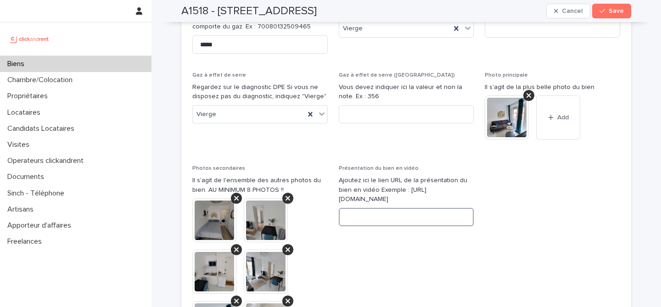
click at [412, 208] on input at bounding box center [406, 217] width 135 height 18
paste input "**********"
type input "**********"
click at [509, 165] on span at bounding box center [551, 312] width 135 height 294
click at [608, 15] on button "Save" at bounding box center [611, 11] width 39 height 15
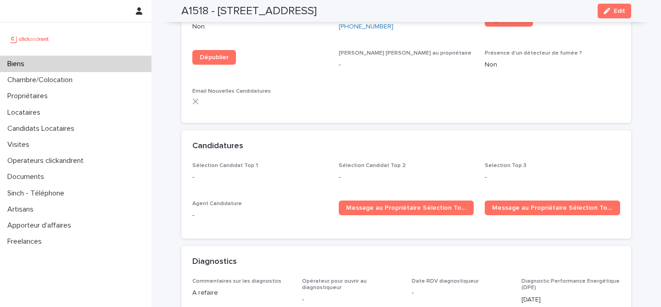
scroll to position [2454, 0]
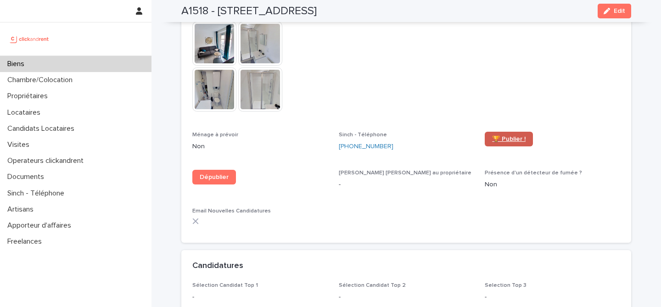
click at [490, 132] on link "🏆 Publier !" at bounding box center [508, 139] width 48 height 15
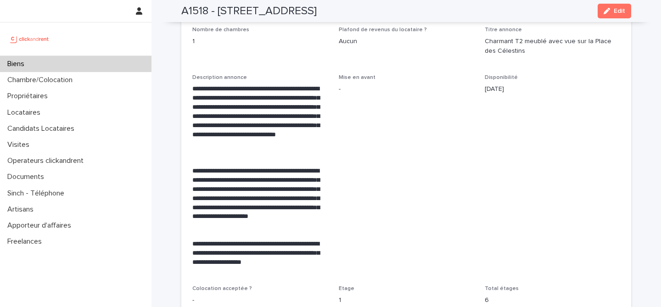
scroll to position [1527, 0]
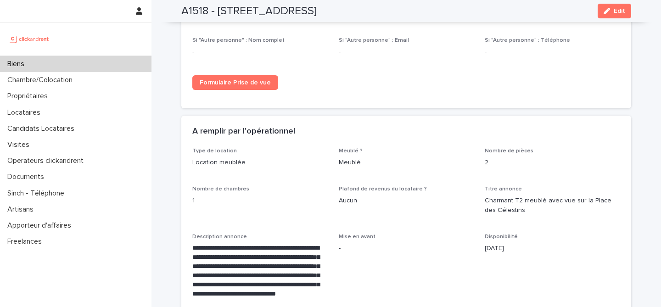
click at [464, 127] on div "A remplir par l'opérationnel" at bounding box center [406, 132] width 450 height 32
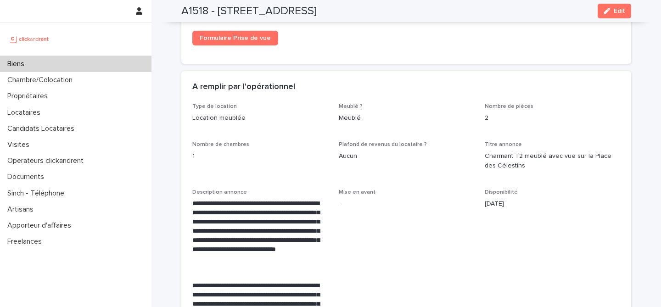
scroll to position [1702, 0]
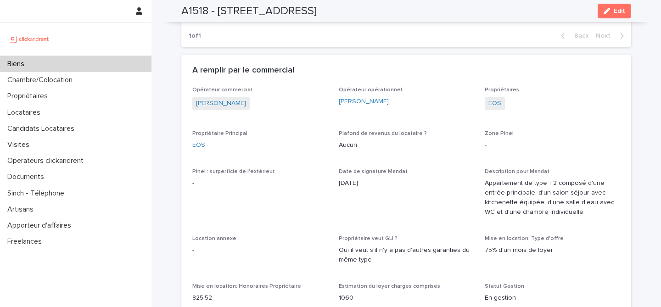
click at [464, 130] on p "Plafond de revenus du locataire ?" at bounding box center [406, 133] width 135 height 6
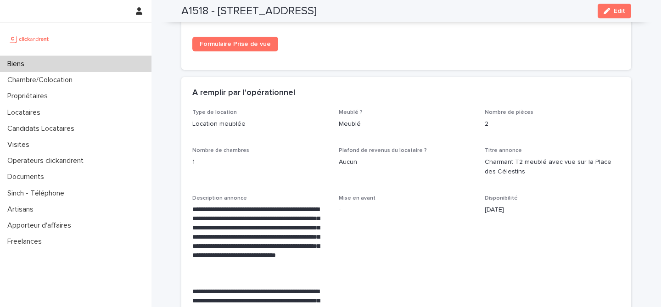
scroll to position [1565, 0]
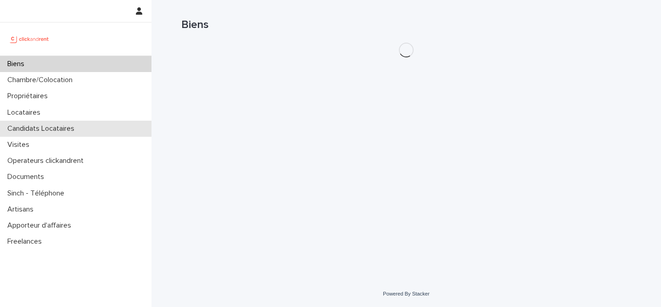
click at [78, 123] on div "Candidats Locataires" at bounding box center [75, 129] width 151 height 16
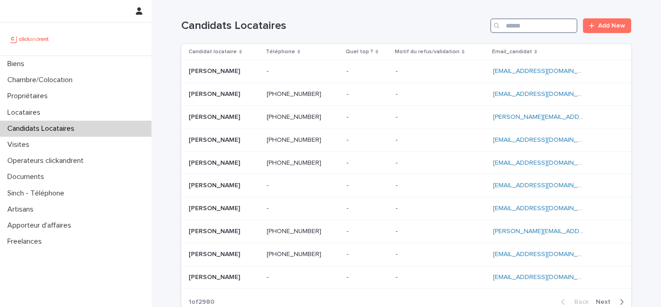
click at [538, 29] on input "Search" at bounding box center [533, 25] width 87 height 15
paste input "**********"
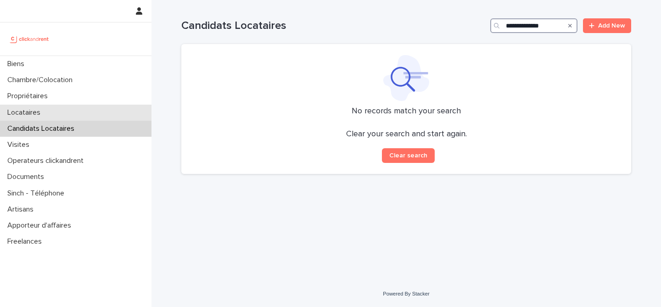
type input "**********"
click at [82, 113] on div "Locataires" at bounding box center [75, 113] width 151 height 16
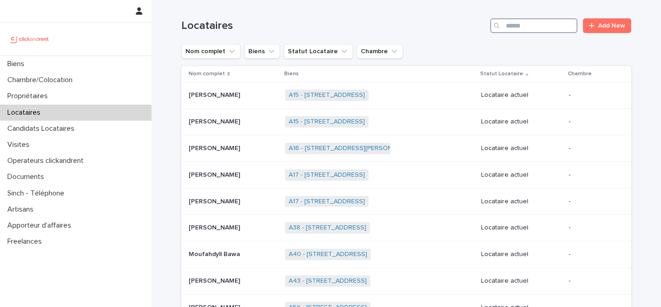
click at [535, 22] on input "Search" at bounding box center [533, 25] width 87 height 15
paste input "**********"
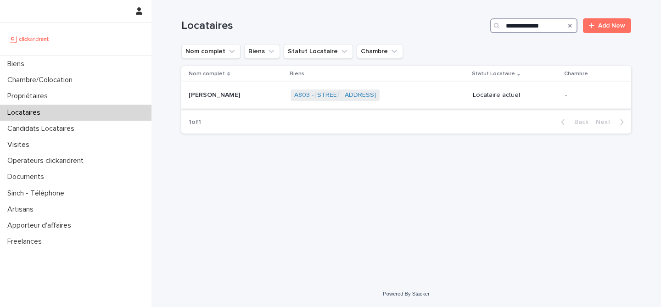
type input "**********"
click at [241, 103] on div "Chiara Martino Chiara Martino" at bounding box center [236, 95] width 95 height 15
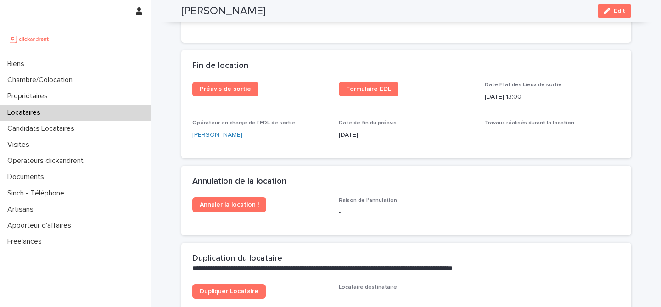
scroll to position [1175, 0]
click at [461, 95] on span "Formulaire EDL" at bounding box center [406, 95] width 135 height 27
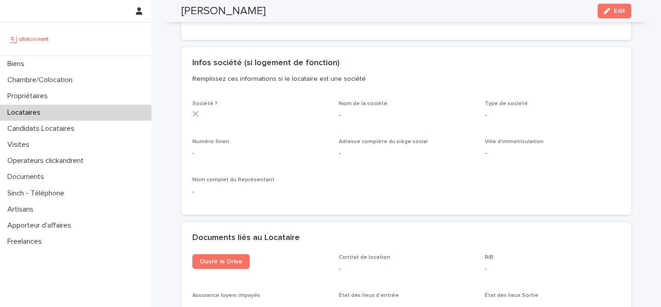
scroll to position [797, 0]
